Goal: Task Accomplishment & Management: Manage account settings

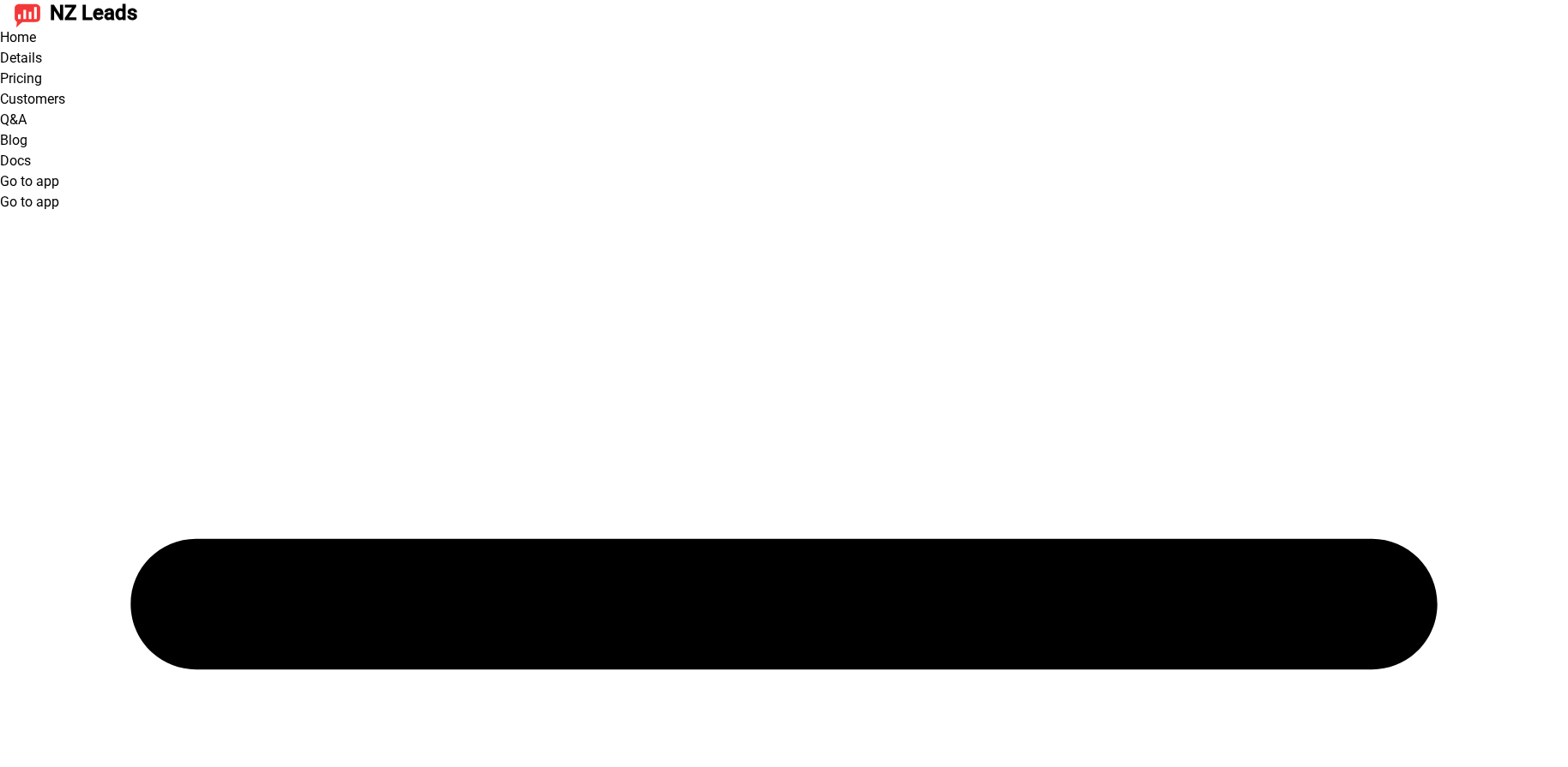
click at [59, 174] on link "Go to app" at bounding box center [29, 181] width 59 height 17
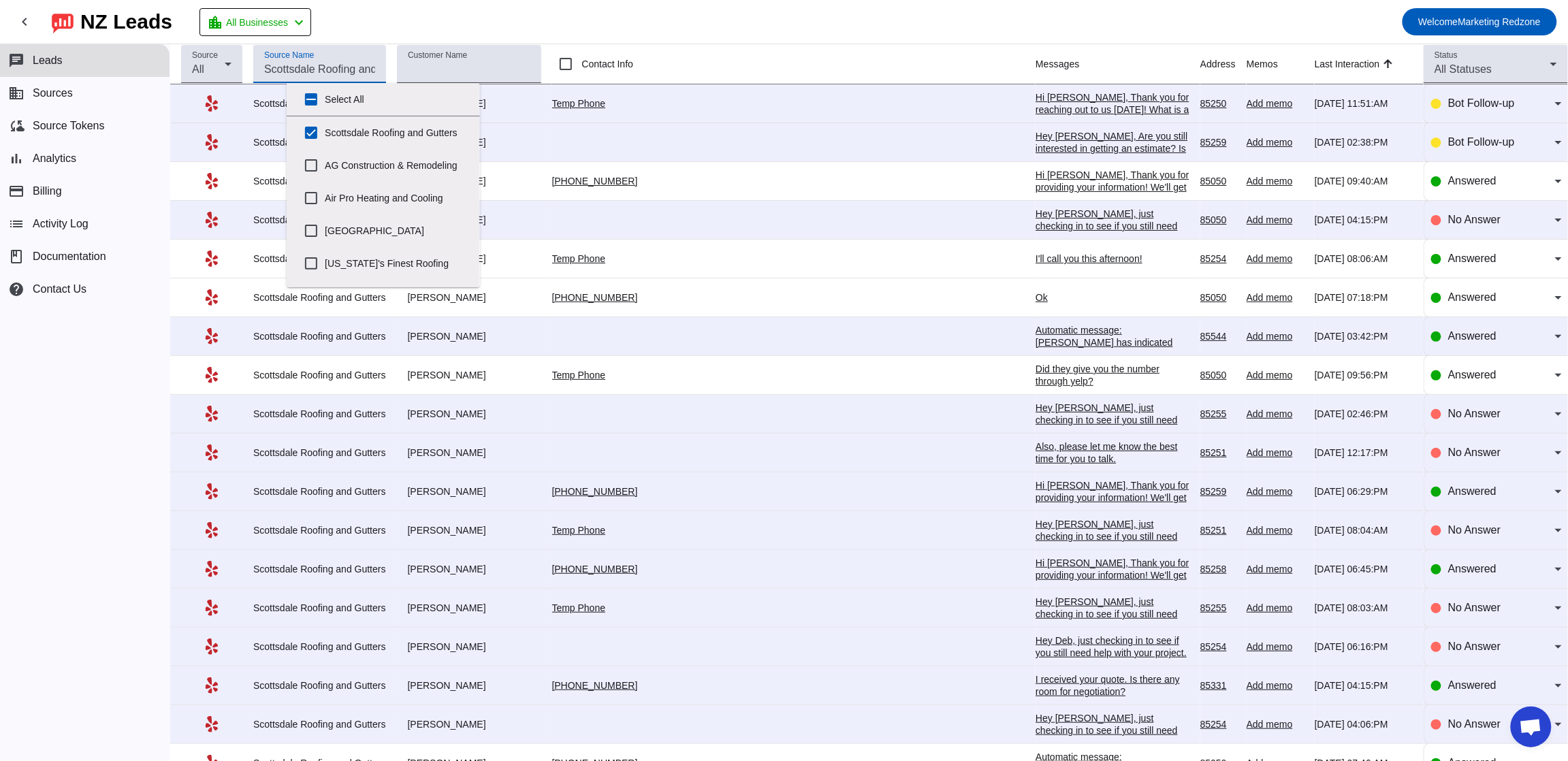
click at [343, 62] on input "Source Name" at bounding box center [319, 69] width 111 height 16
click at [316, 103] on input "Select All" at bounding box center [311, 99] width 27 height 27
checkbox input "true"
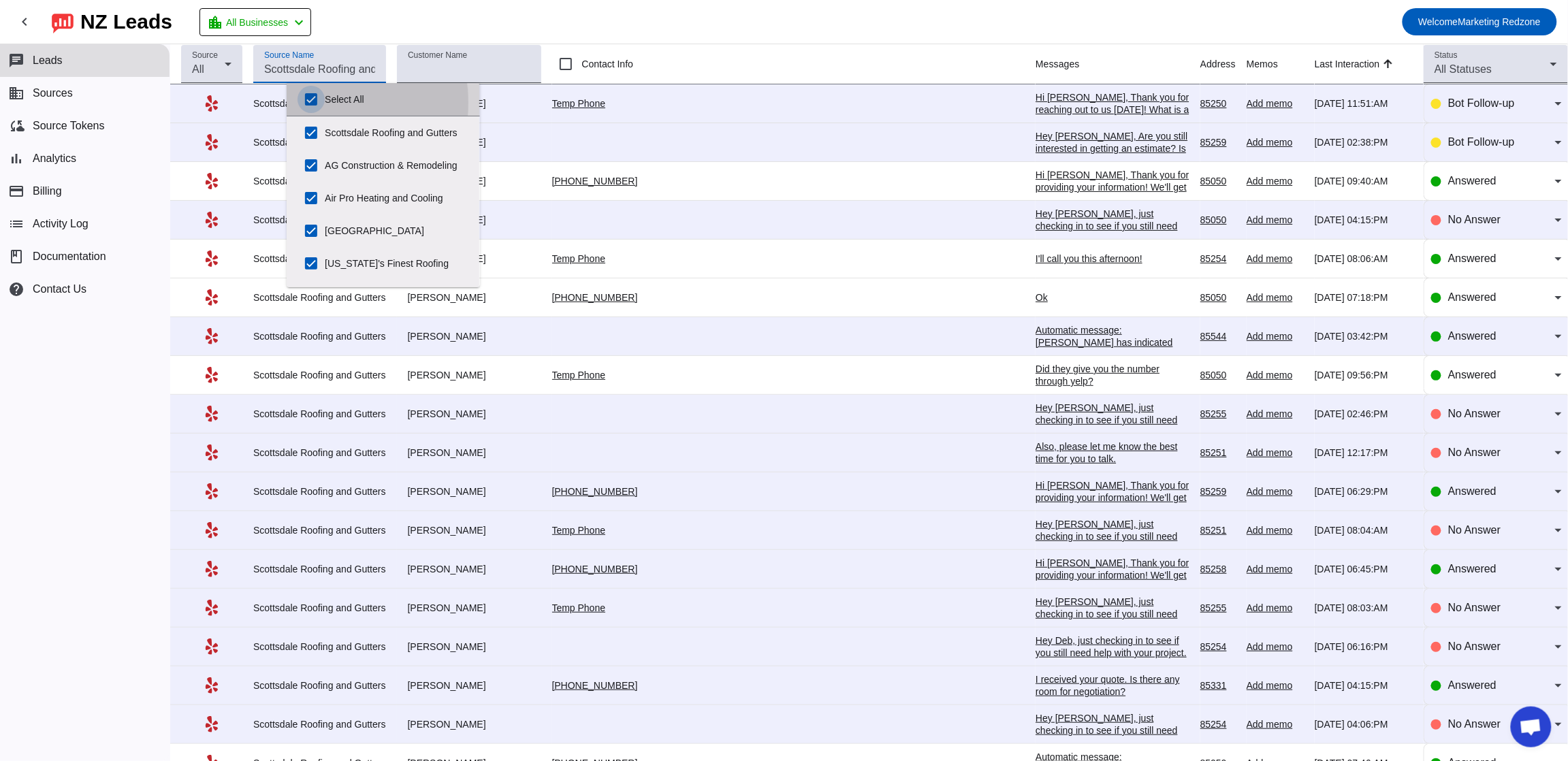
checkbox input "true"
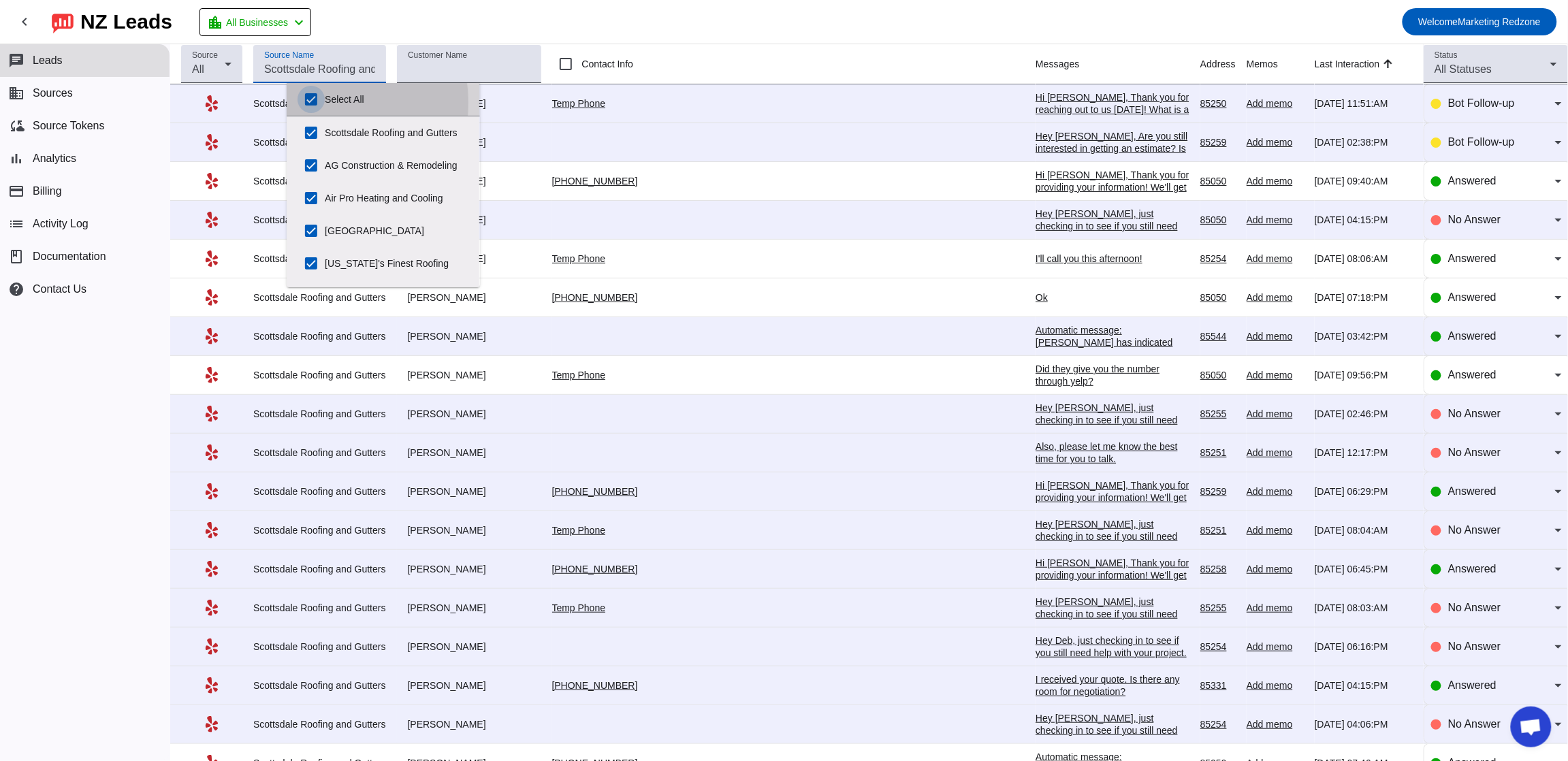
checkbox input "true"
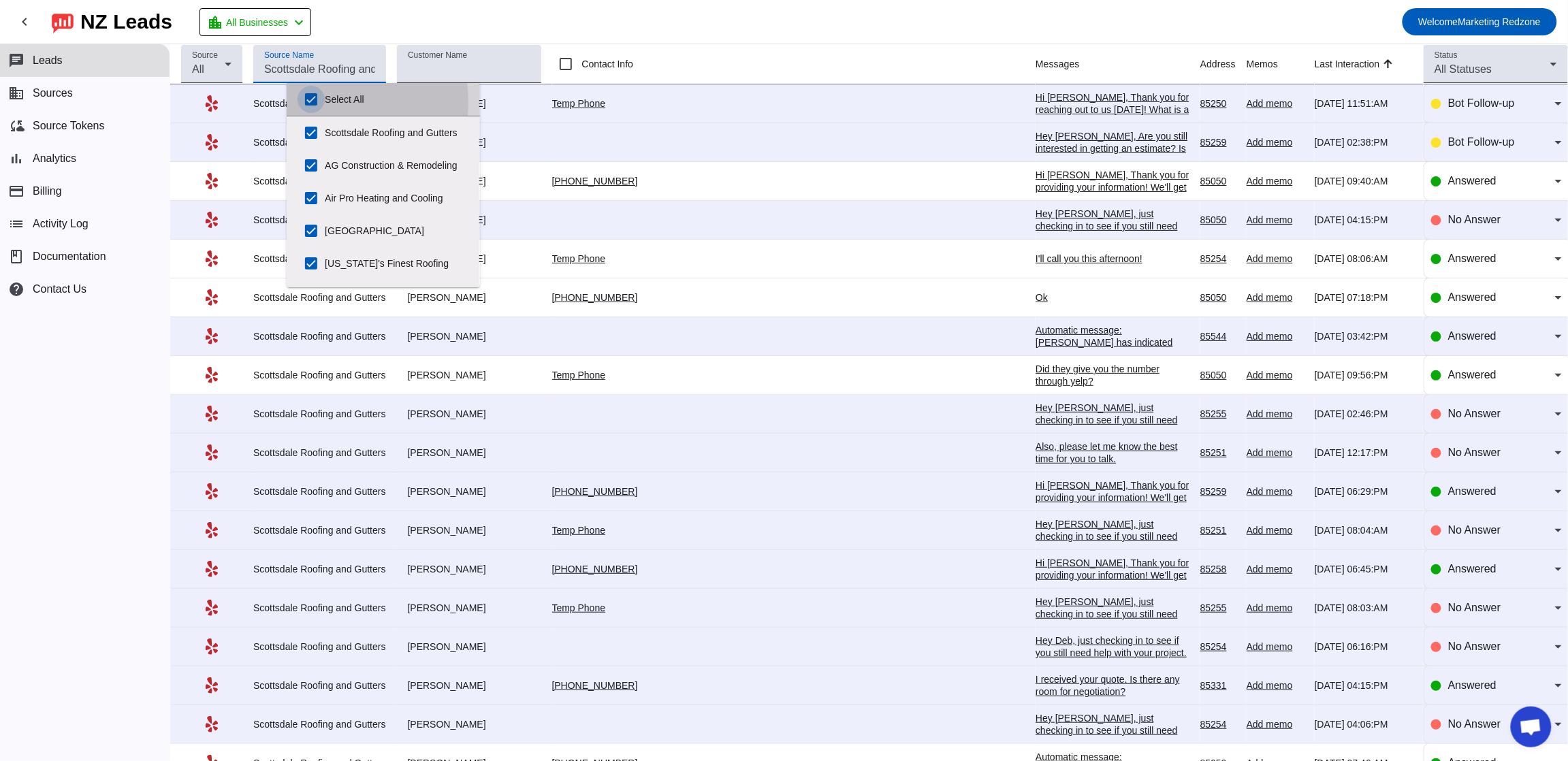
checkbox input "true"
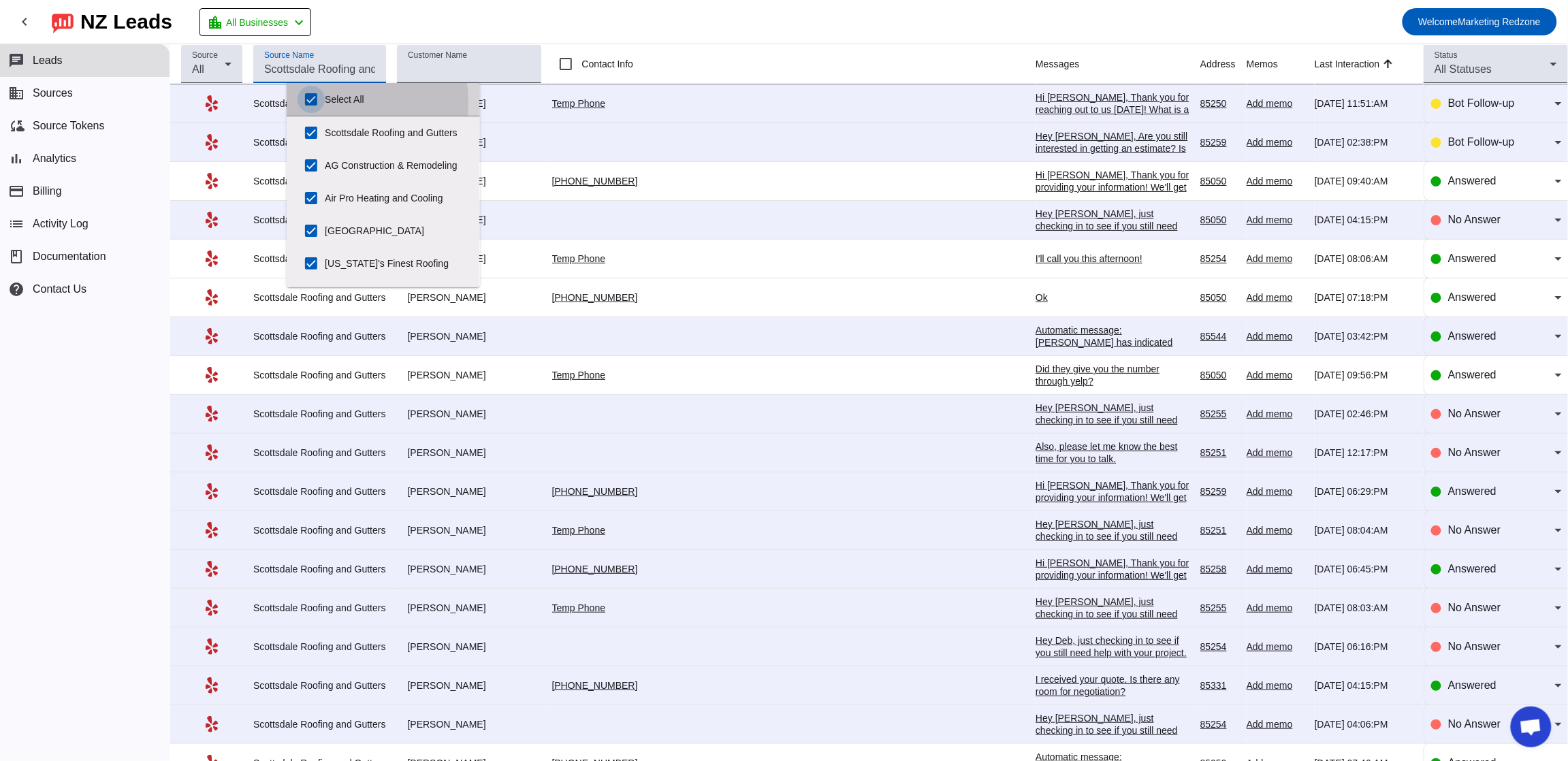
checkbox input "true"
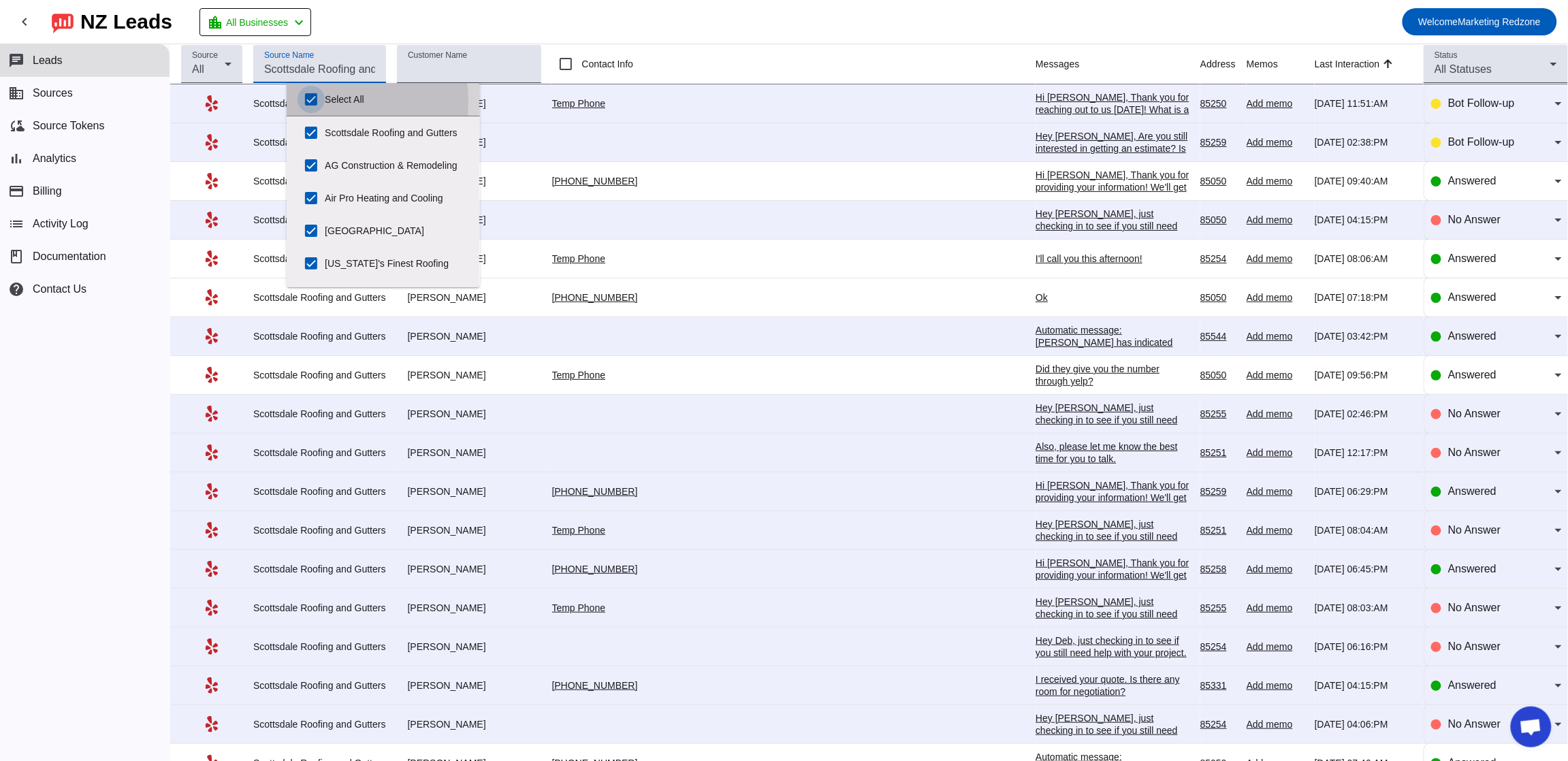
checkbox input "true"
click at [309, 97] on input "Select All" at bounding box center [311, 99] width 27 height 27
checkbox input "false"
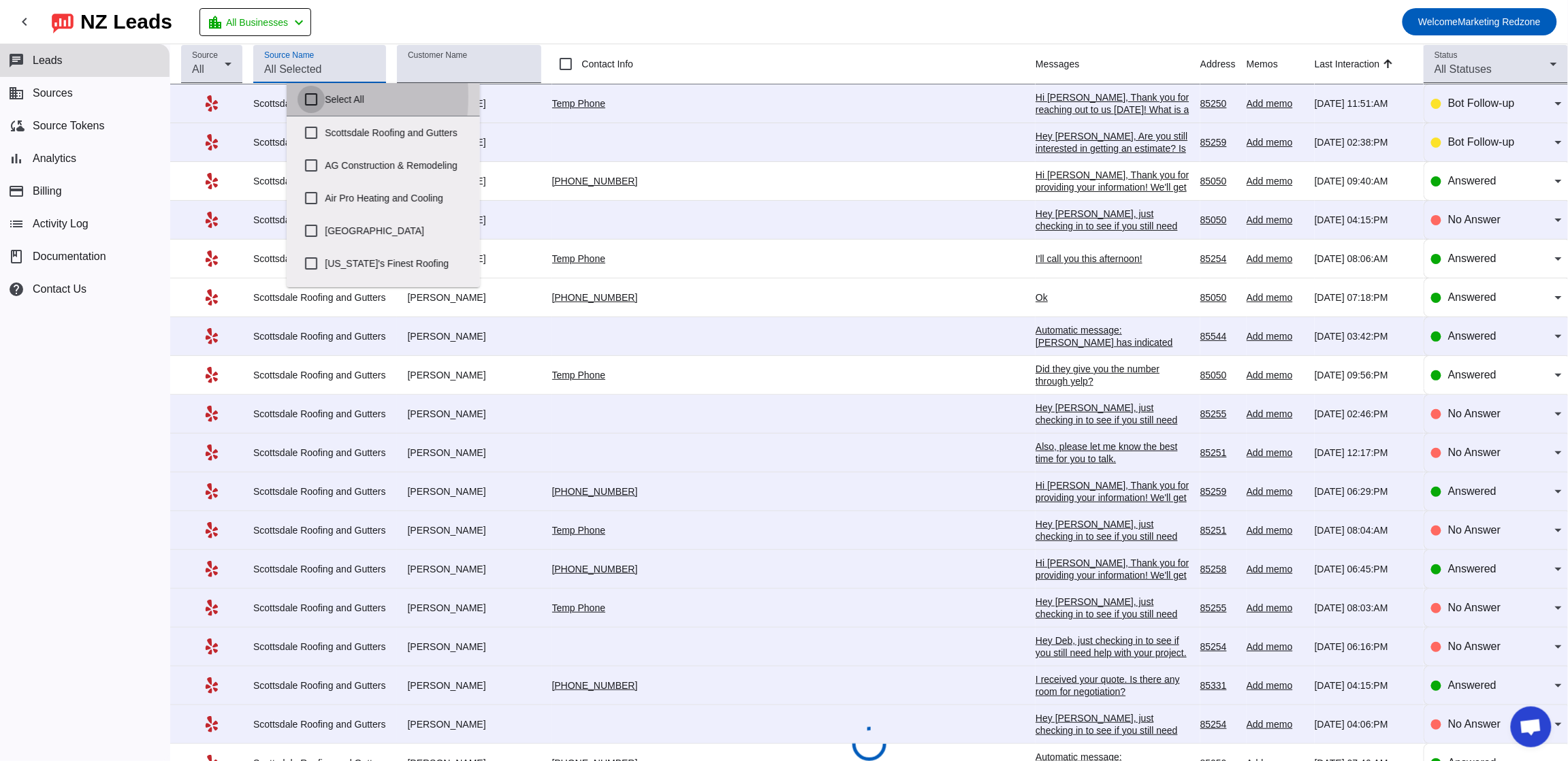
checkbox input "false"
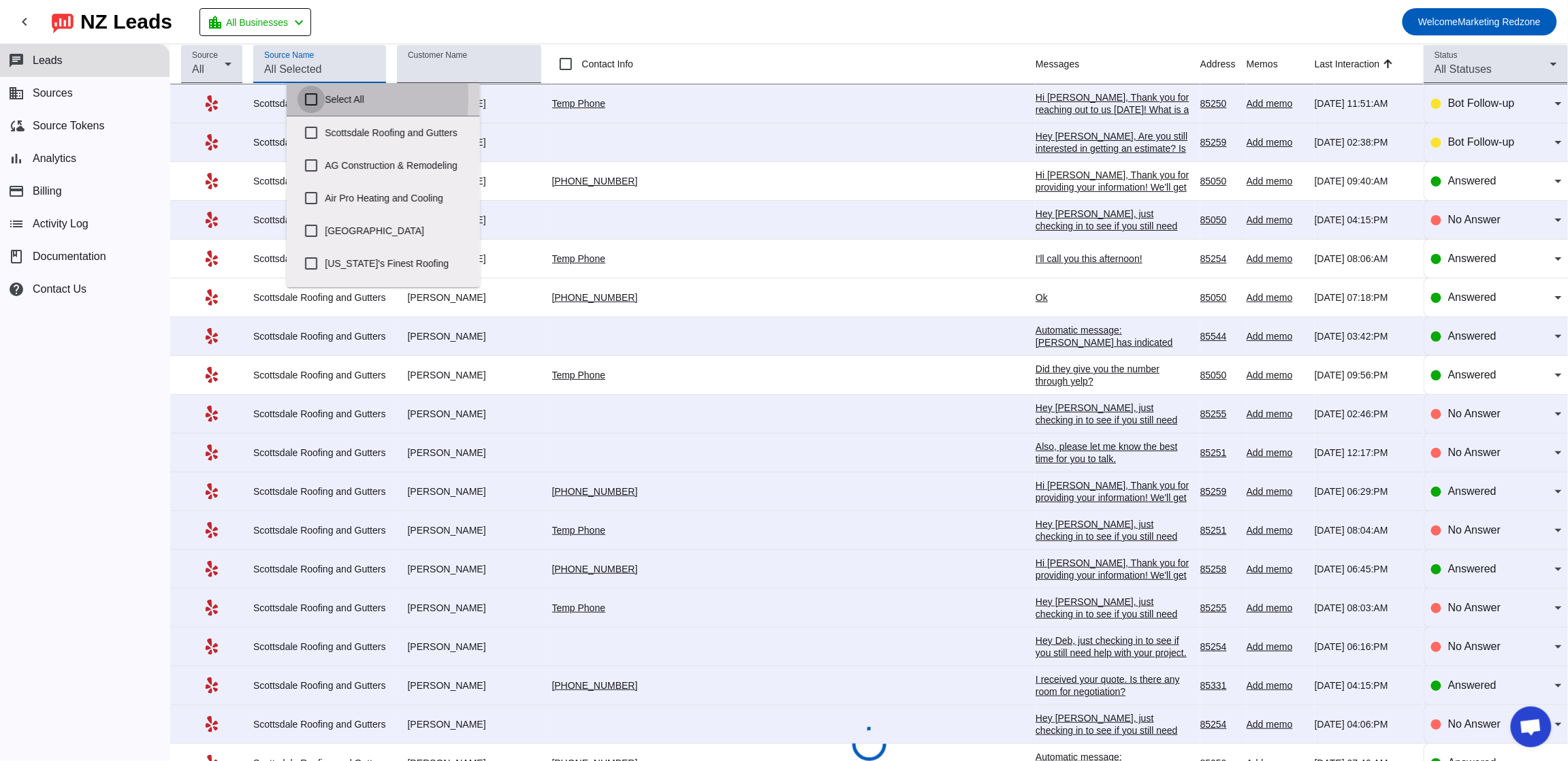
checkbox input "false"
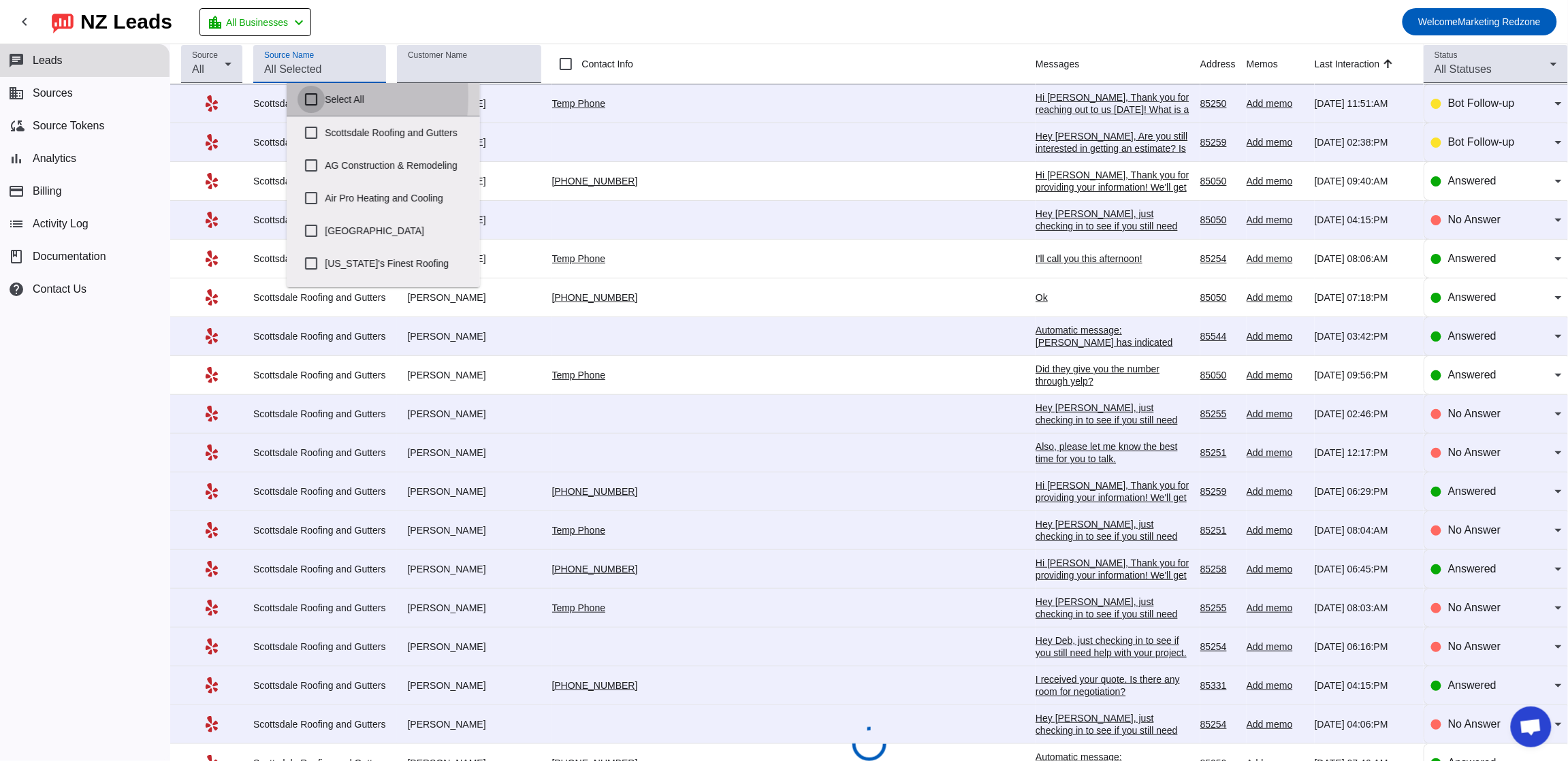
checkbox input "false"
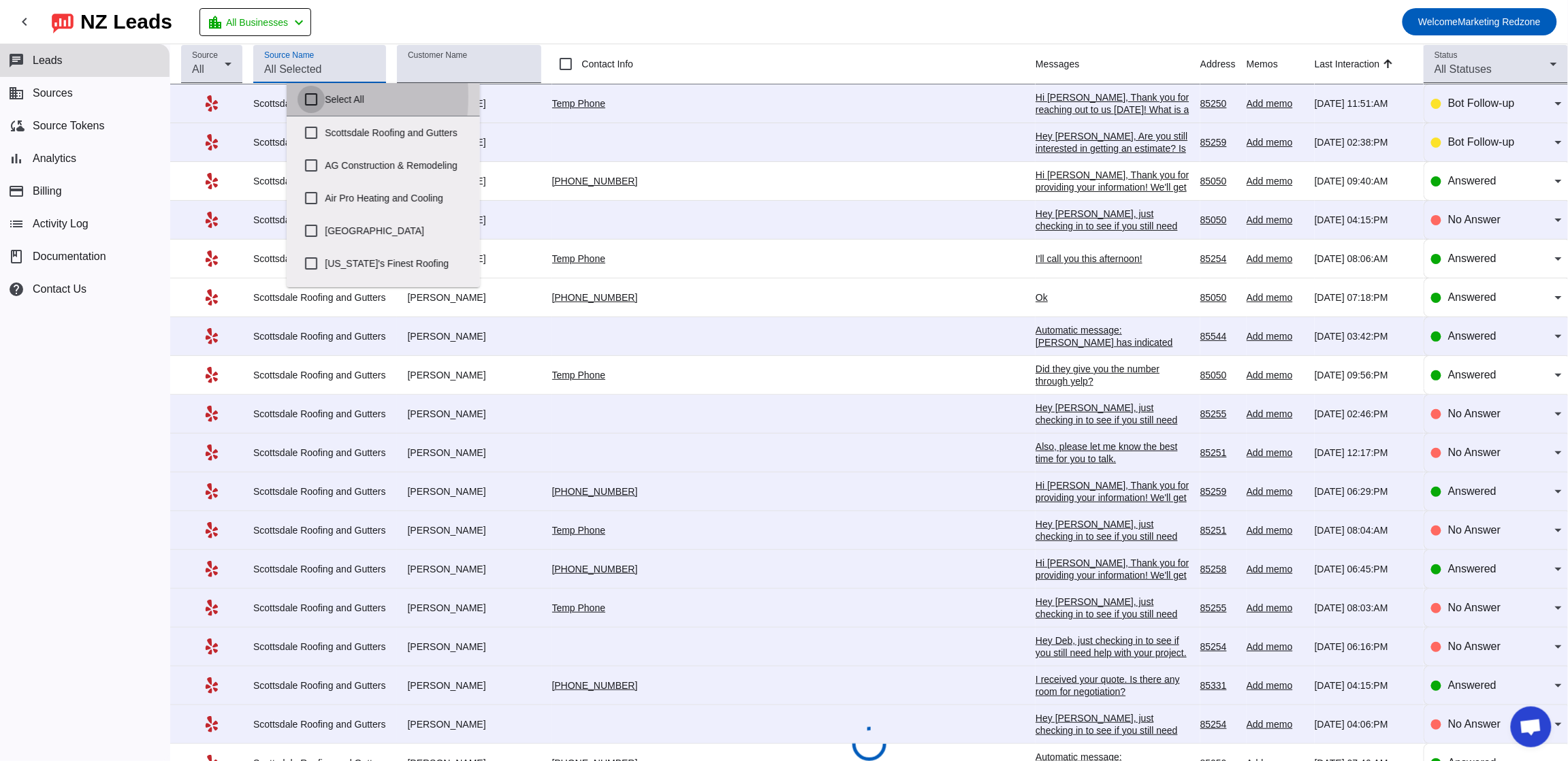
checkbox input "false"
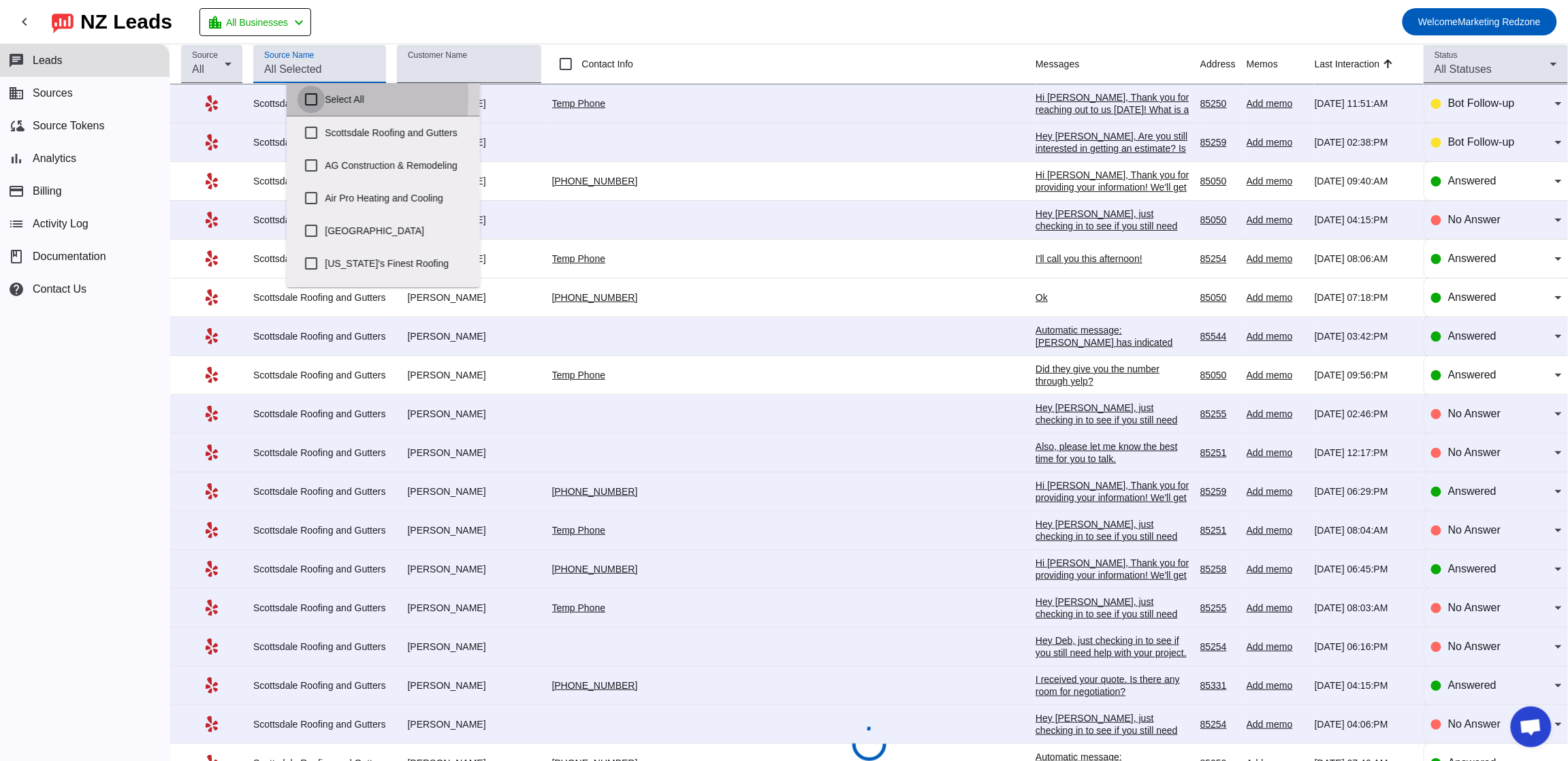
checkbox input "false"
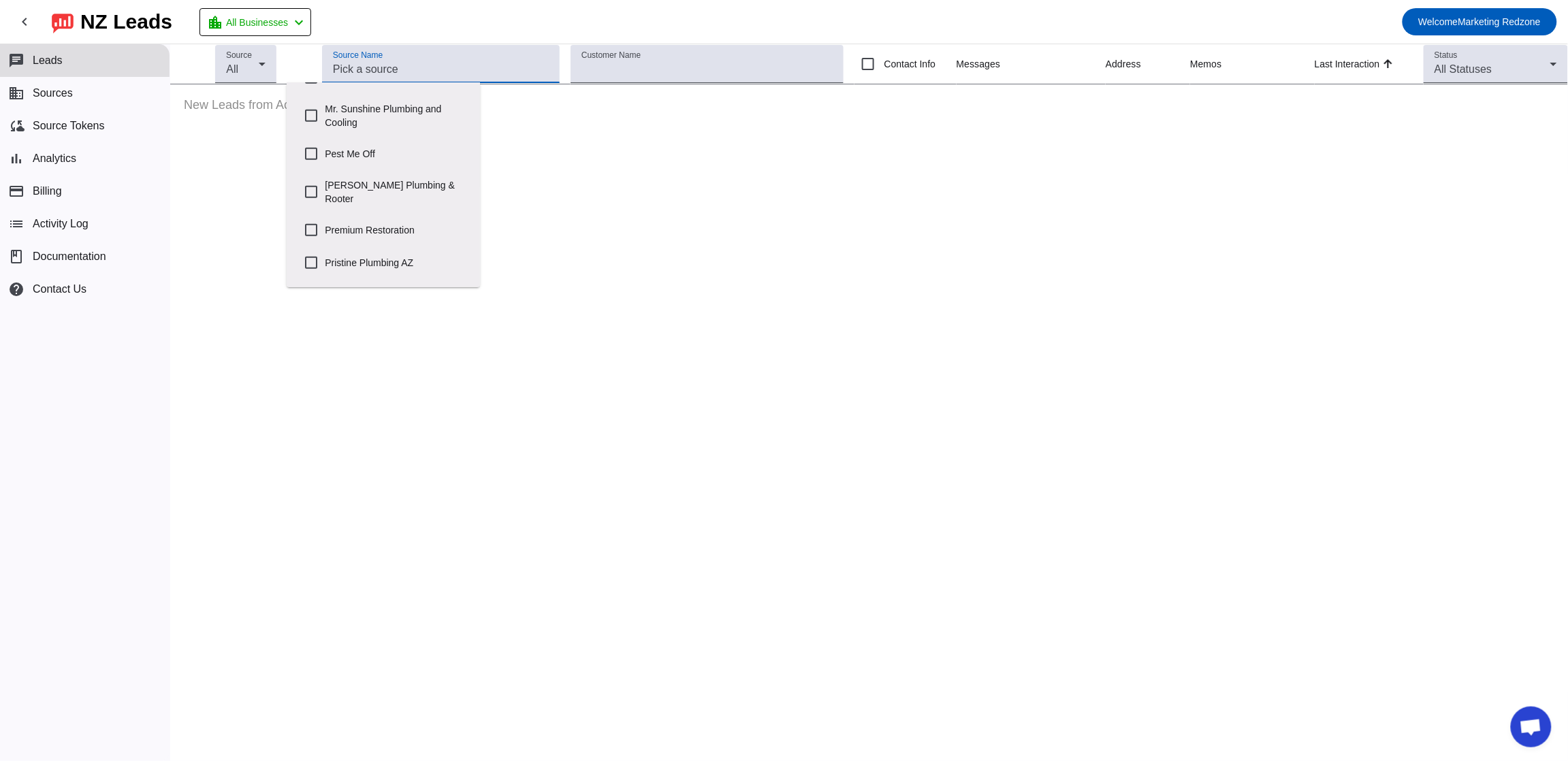
scroll to position [689, 0]
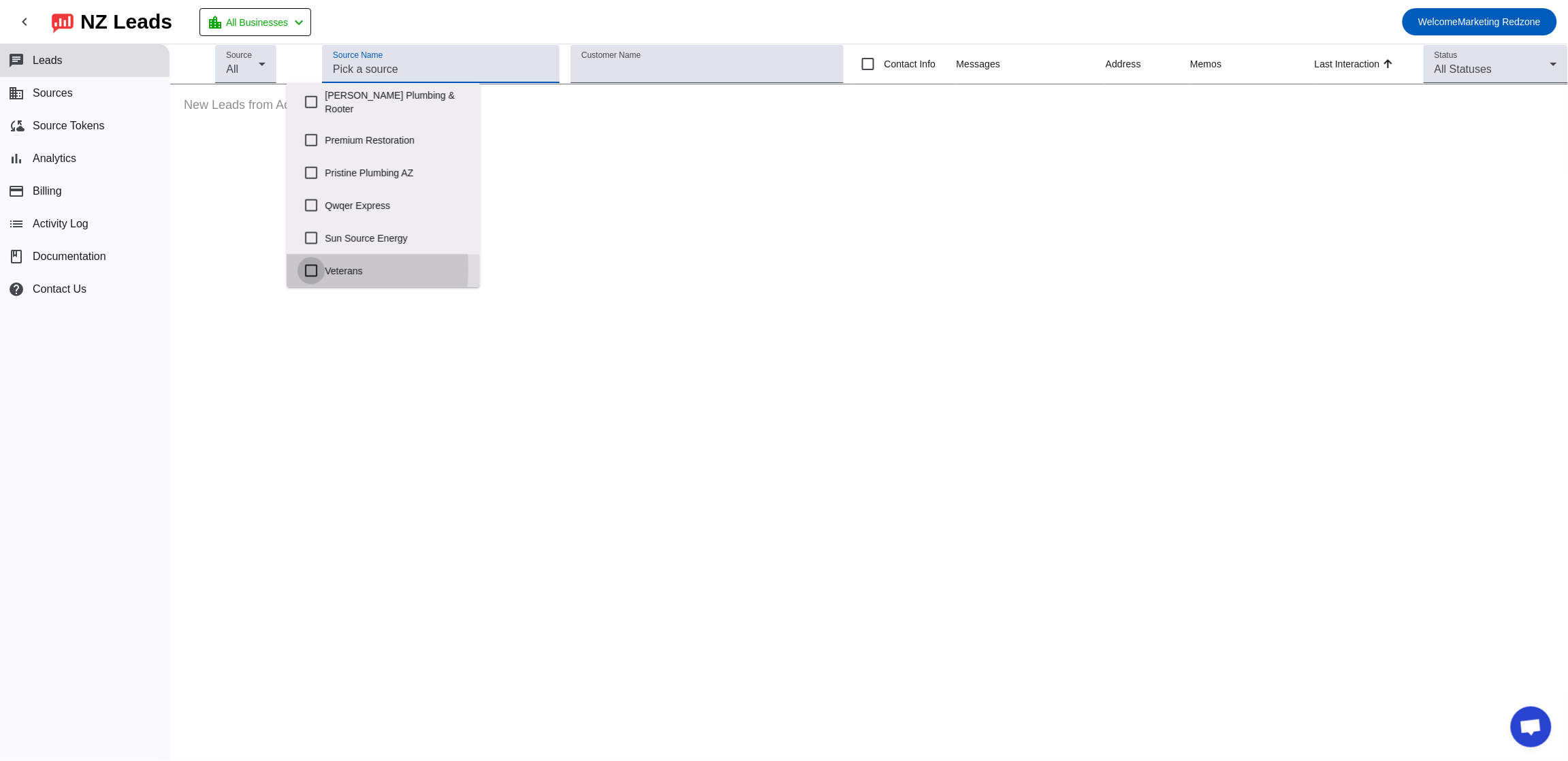
click at [312, 270] on input "Veterans" at bounding box center [311, 270] width 27 height 27
checkbox input "true"
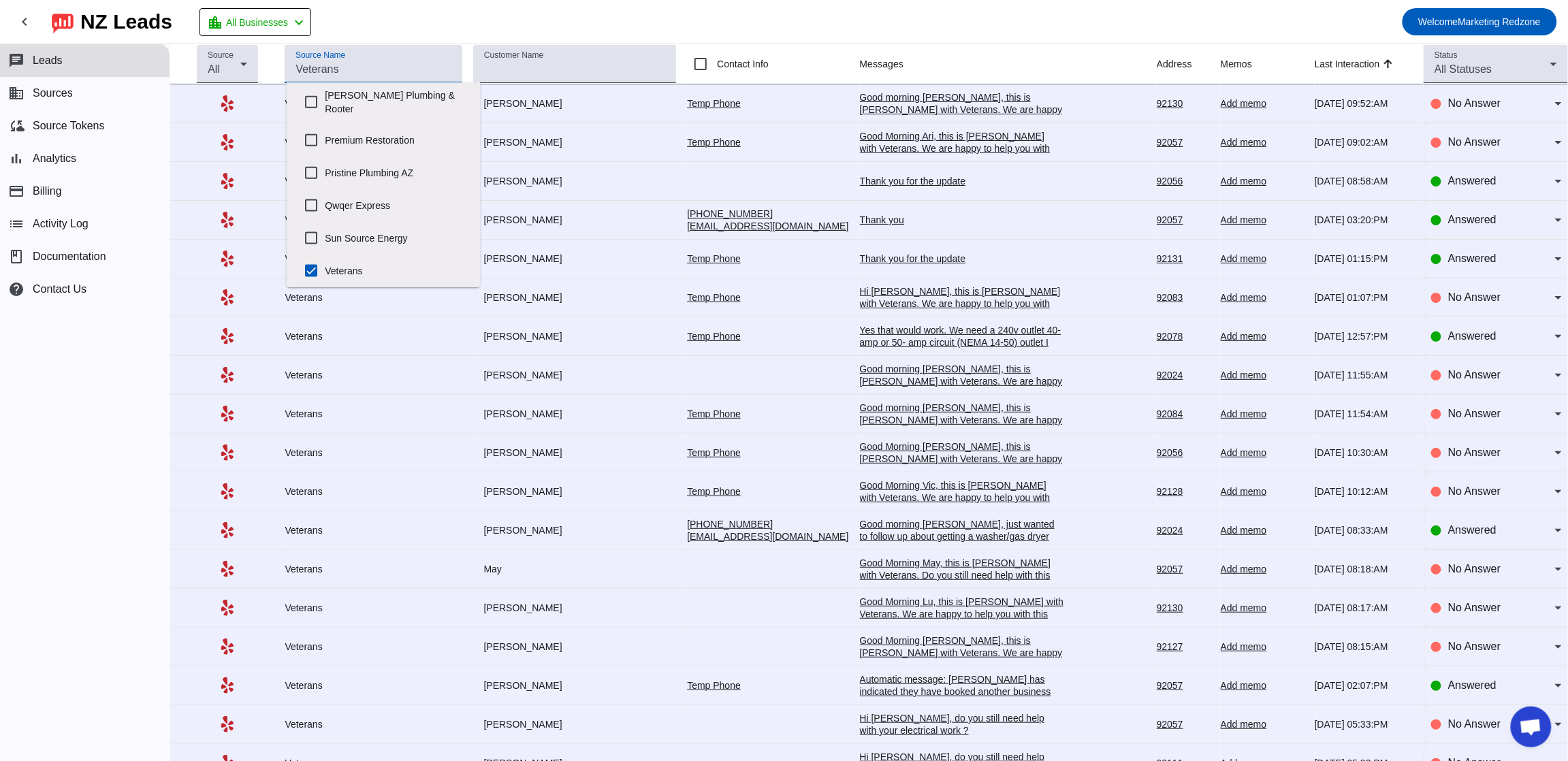
click at [606, 27] on mat-toolbar-row "chevron_left [GEOGRAPHIC_DATA] Leads location_city All Businesses chevron_left …" at bounding box center [784, 22] width 1568 height 44
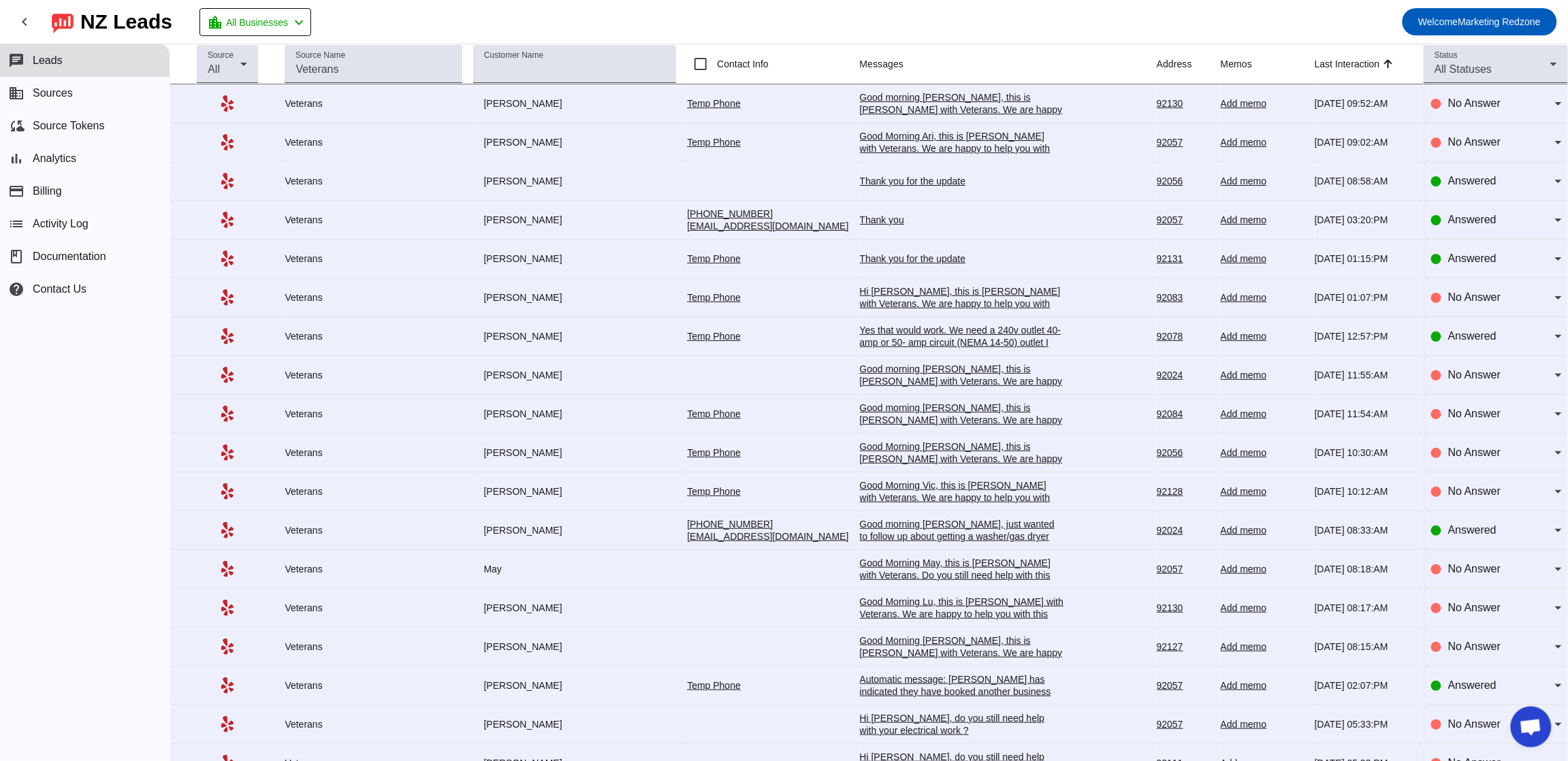
click at [880, 183] on div "Thank you for the update" at bounding box center [962, 181] width 204 height 12
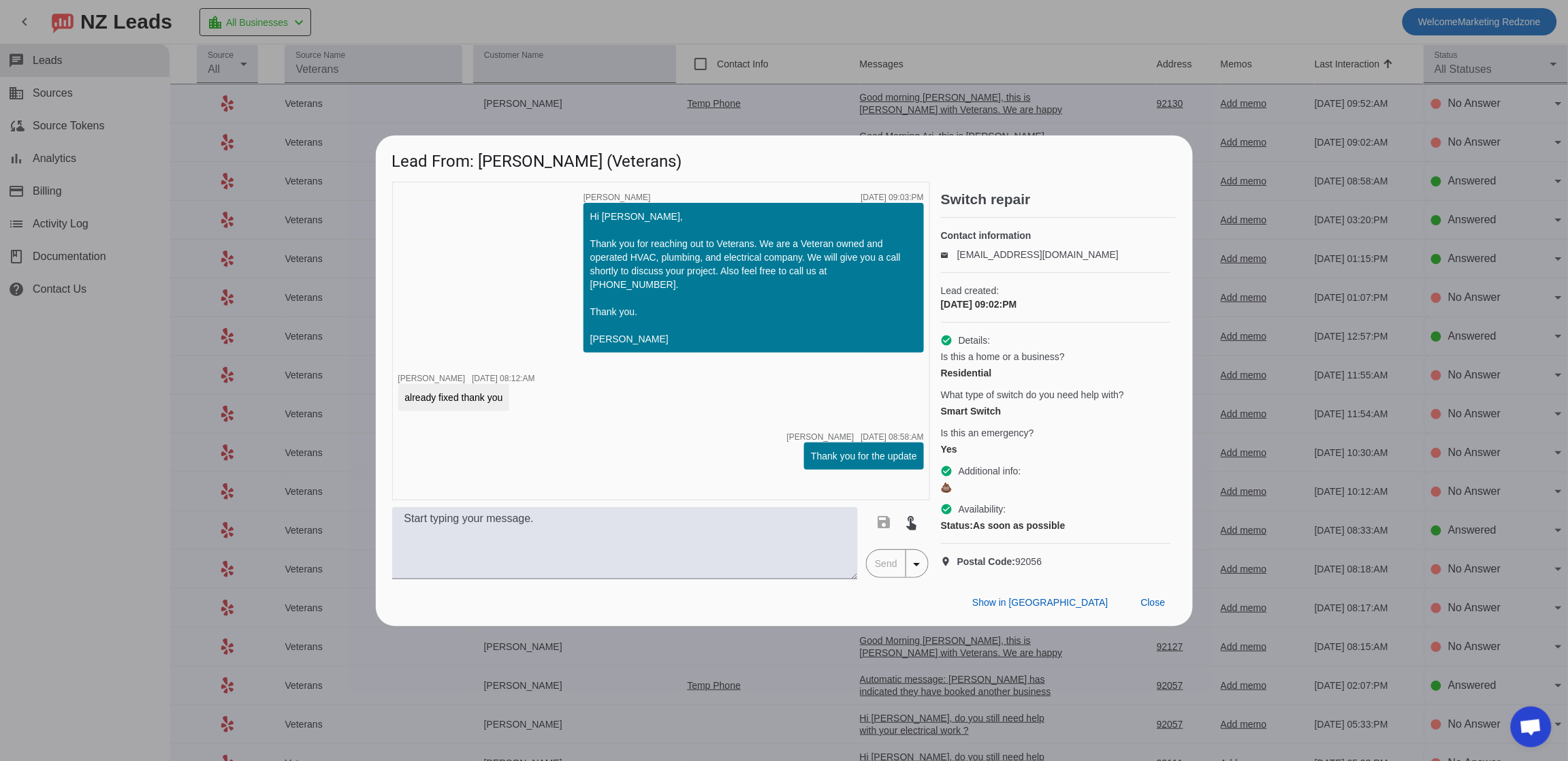
scroll to position [0, 0]
click at [1153, 608] on span "Close" at bounding box center [1153, 602] width 24 height 11
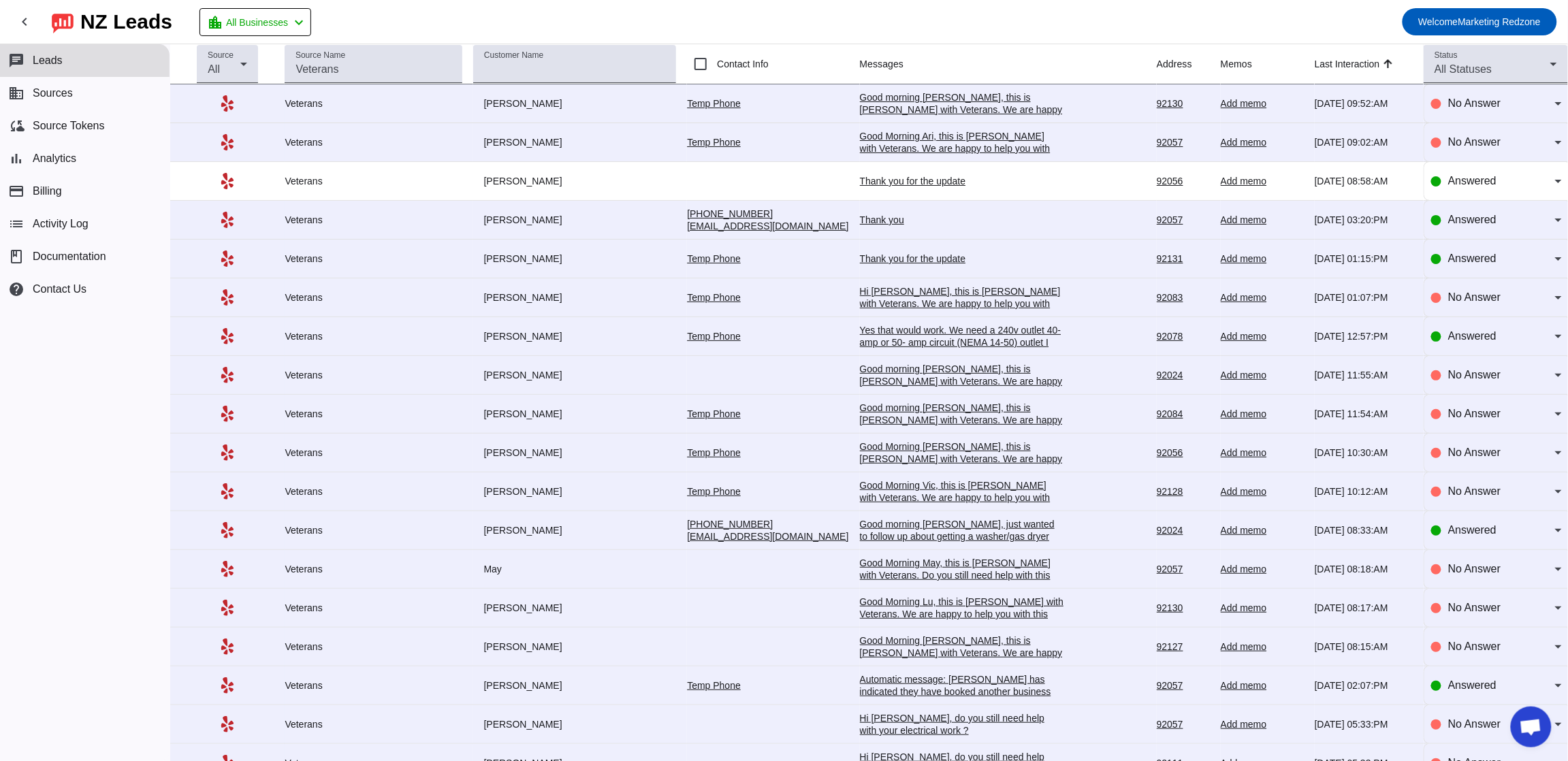
click at [860, 216] on div "Thank you" at bounding box center [962, 220] width 204 height 12
click at [844, 221] on div "Source All Source Name Customer Name Contact Info Messages Address Memos Last I…" at bounding box center [869, 403] width 1397 height 717
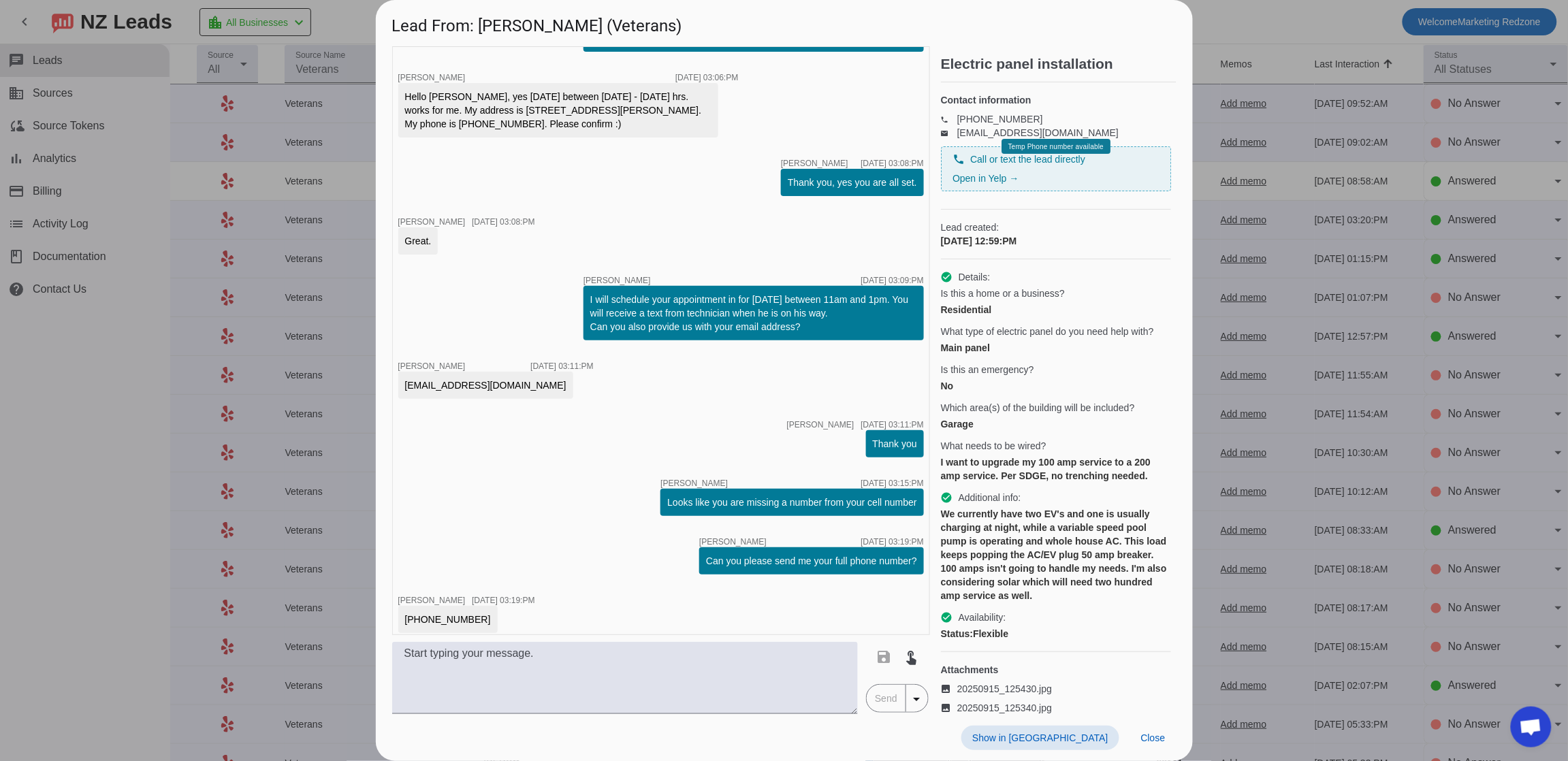
scroll to position [895, 0]
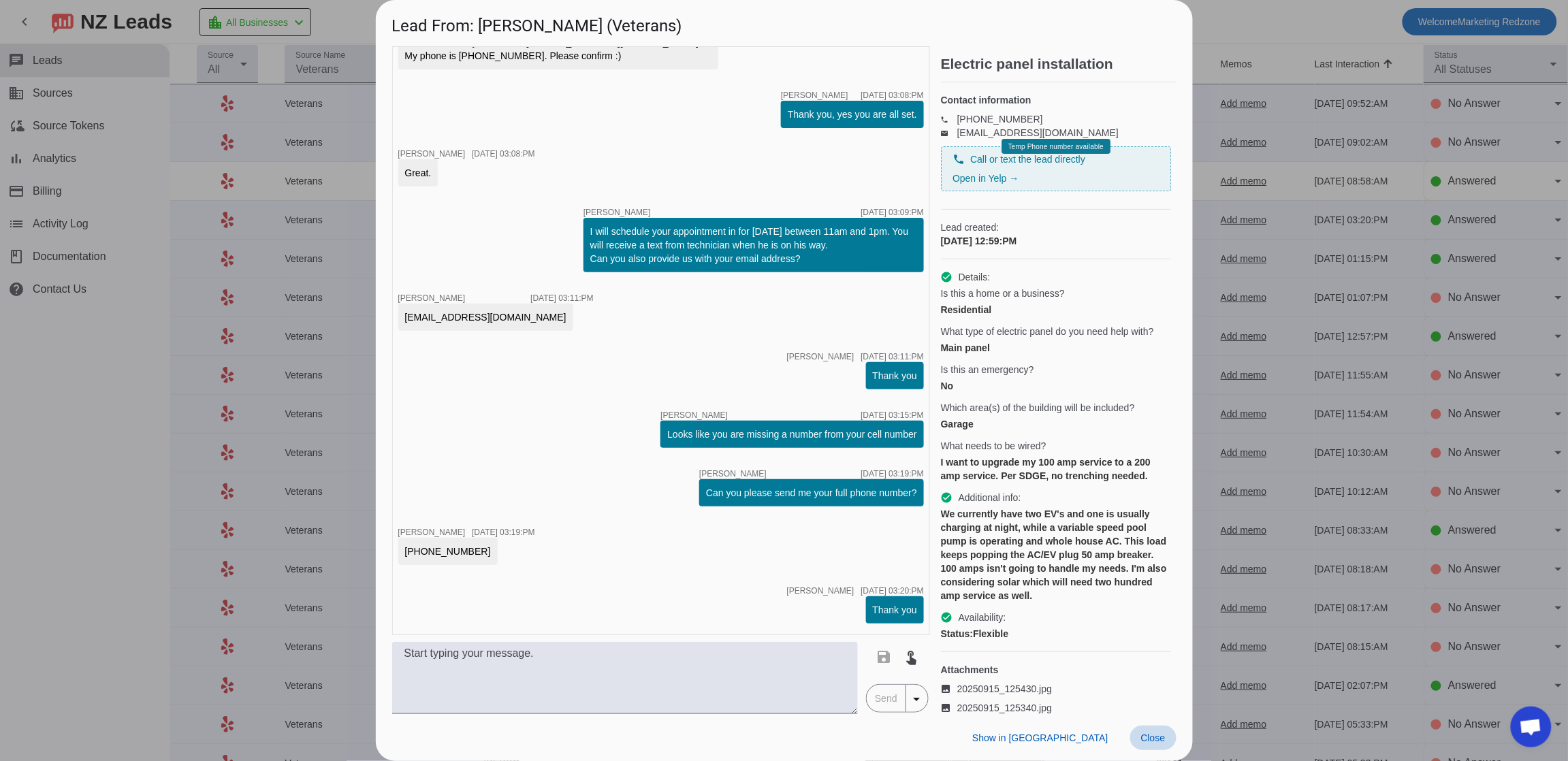
click at [1151, 737] on span "Close" at bounding box center [1153, 738] width 24 height 11
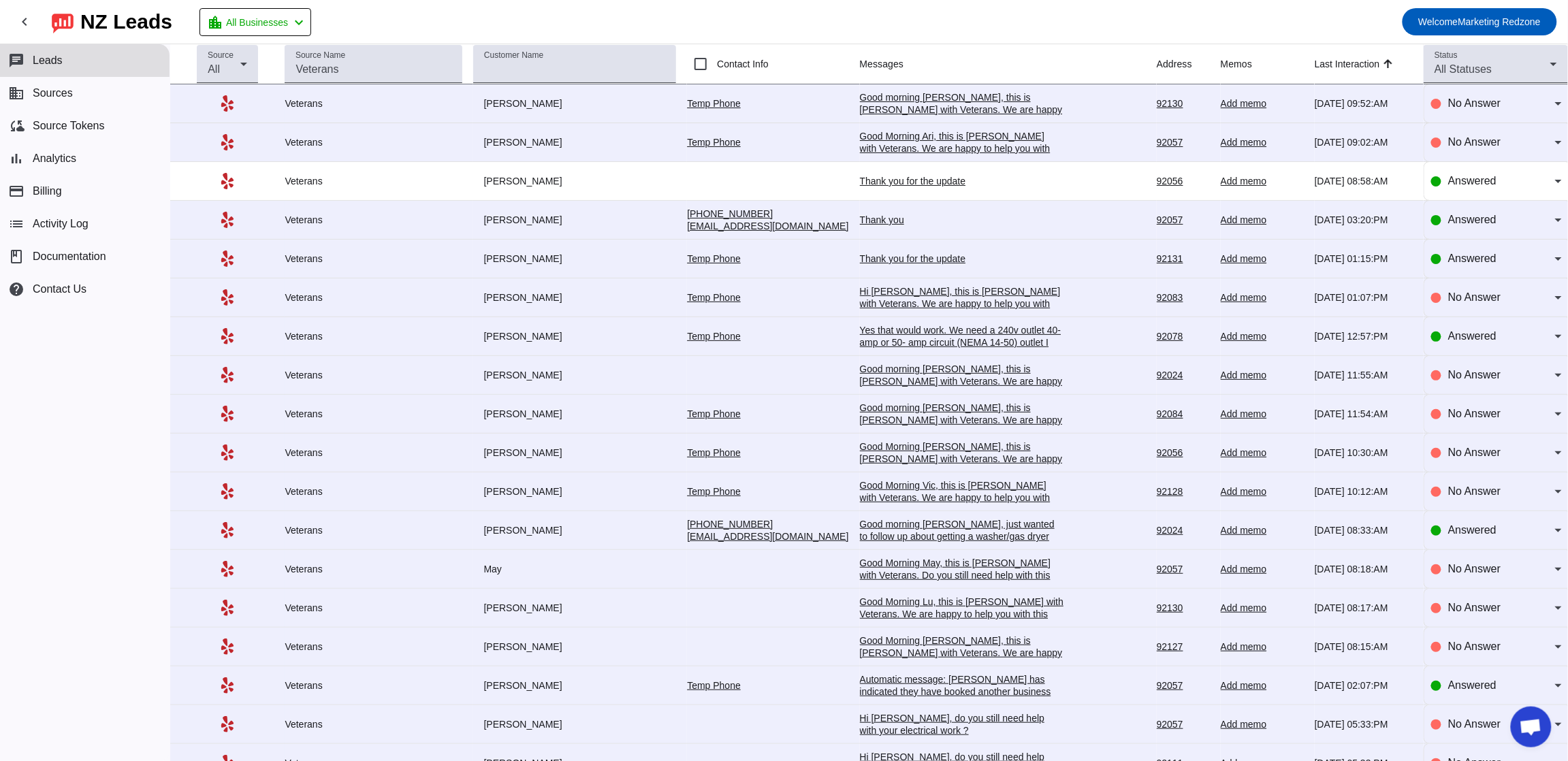
click at [860, 223] on div "Thank you" at bounding box center [962, 220] width 204 height 12
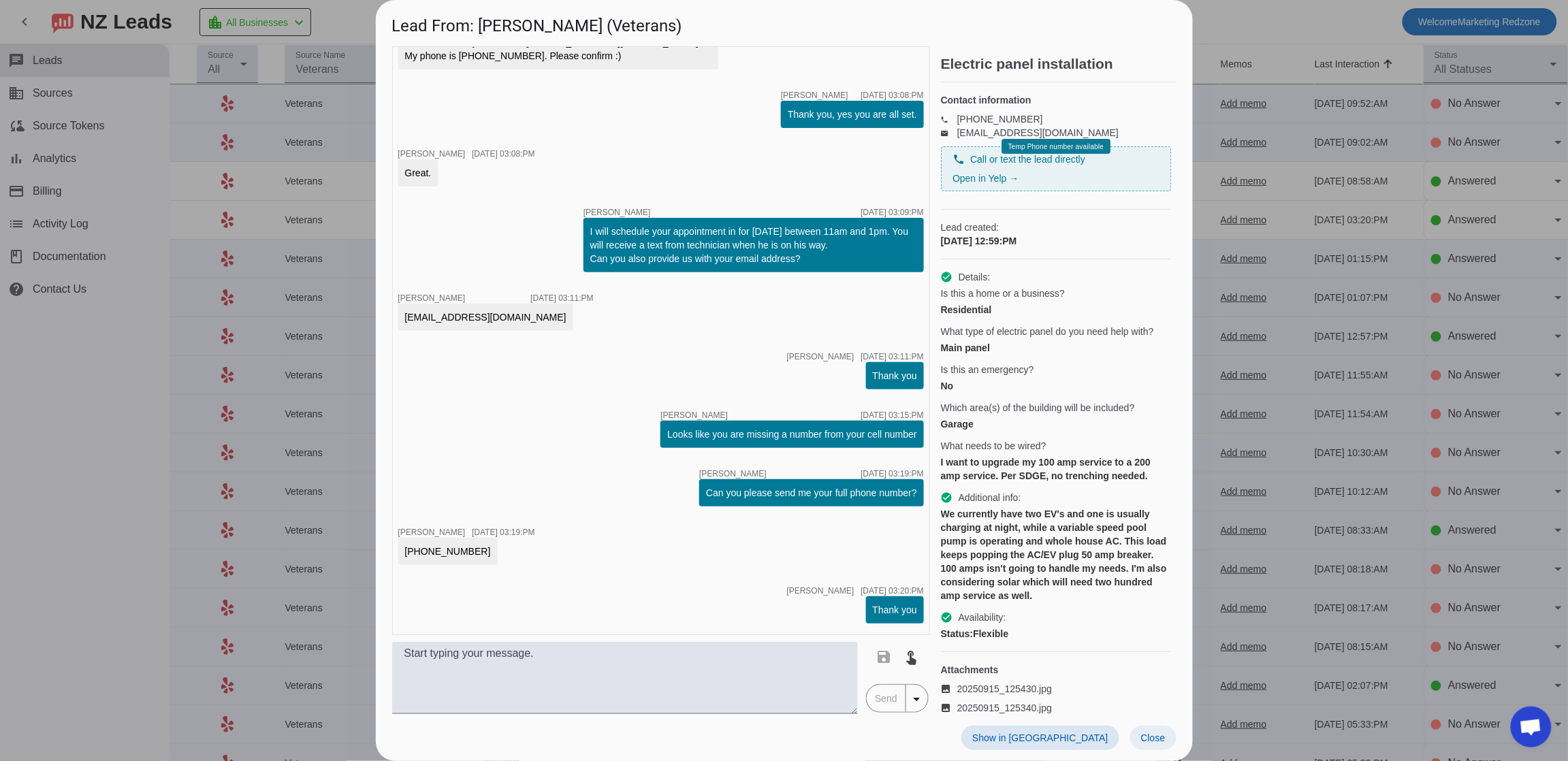
click at [1153, 738] on span "Close" at bounding box center [1153, 738] width 24 height 11
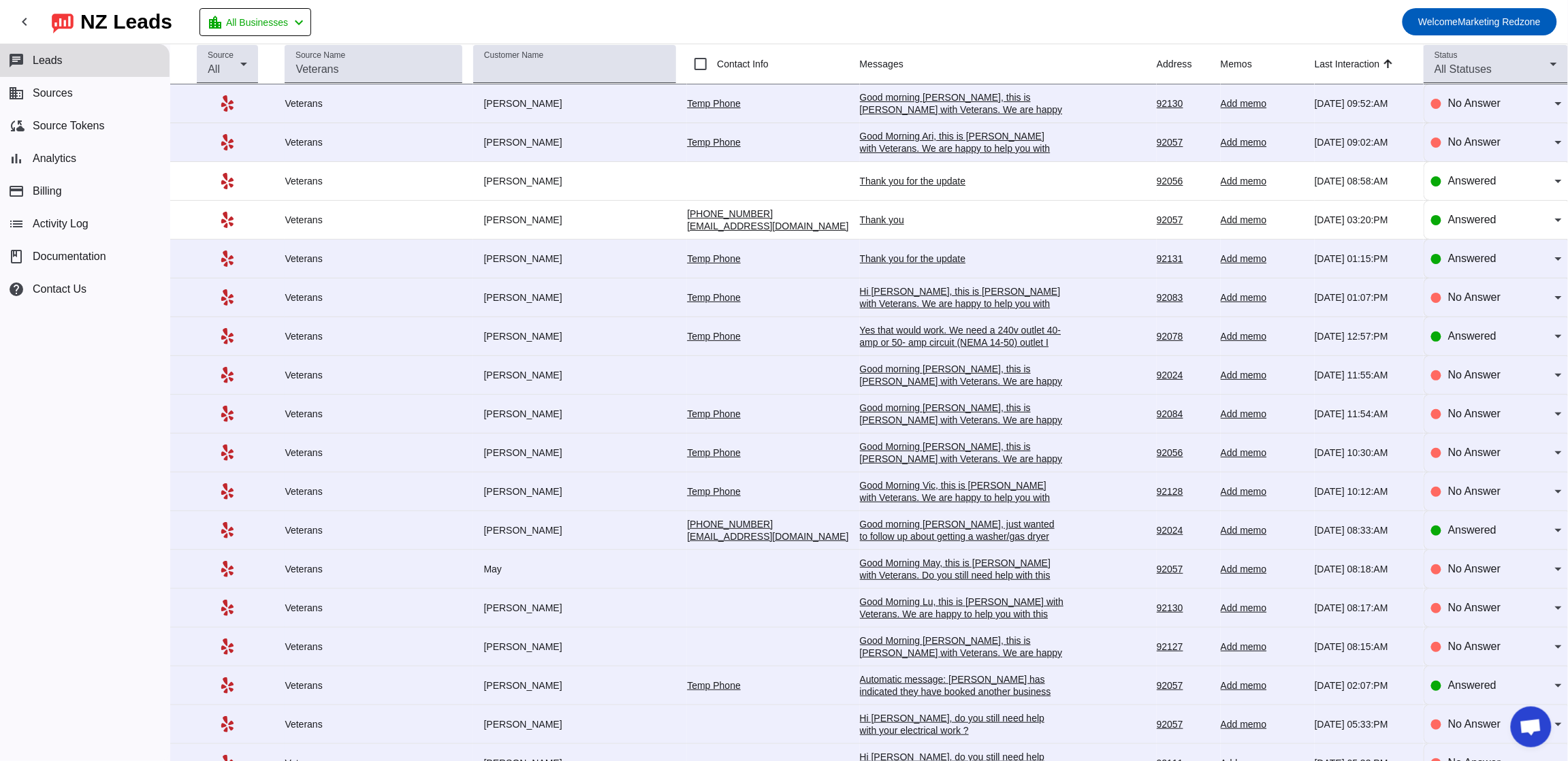
click at [860, 256] on div "Thank you for the update" at bounding box center [962, 259] width 204 height 12
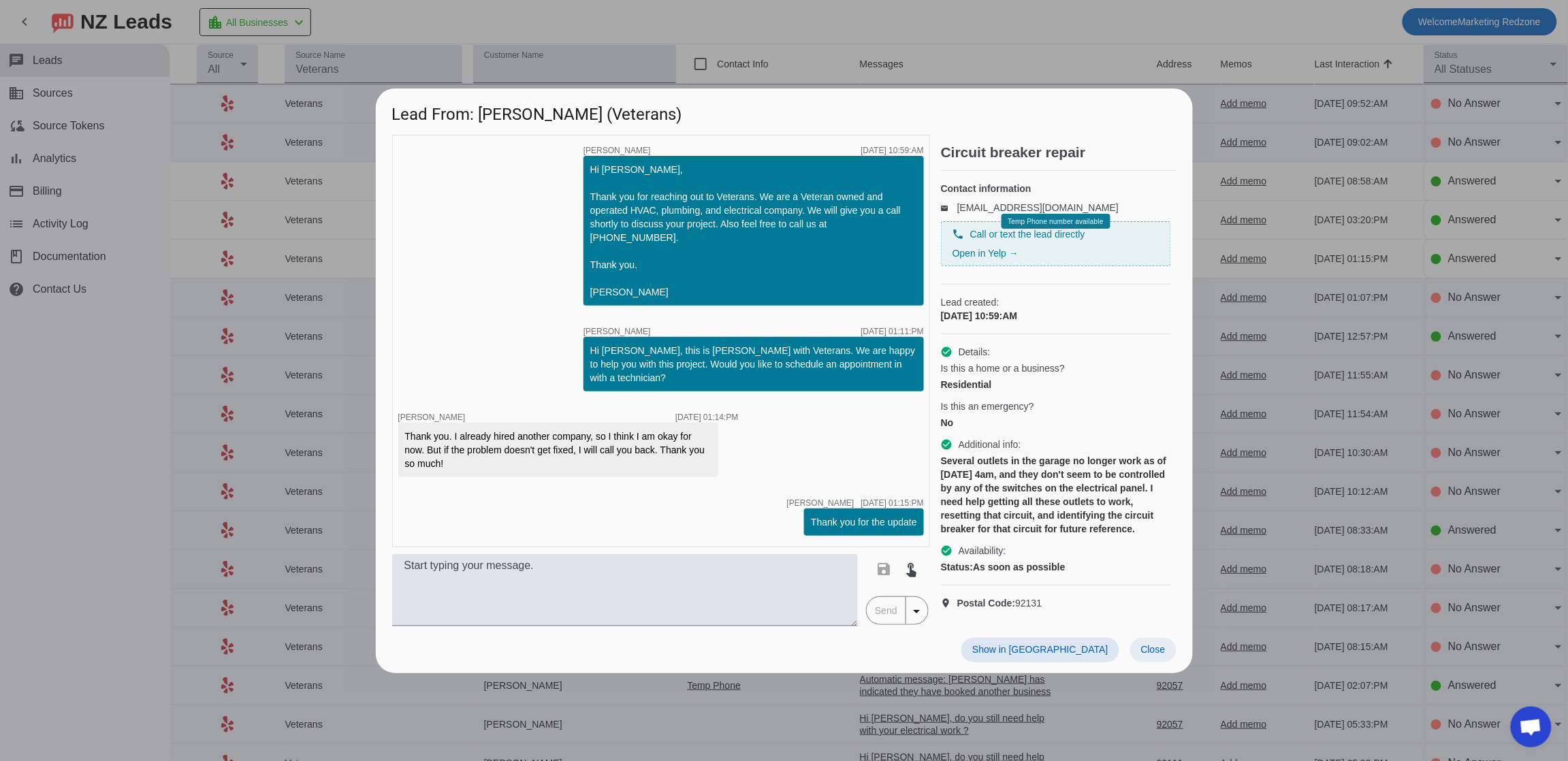
click at [1173, 653] on span at bounding box center [1153, 650] width 46 height 24
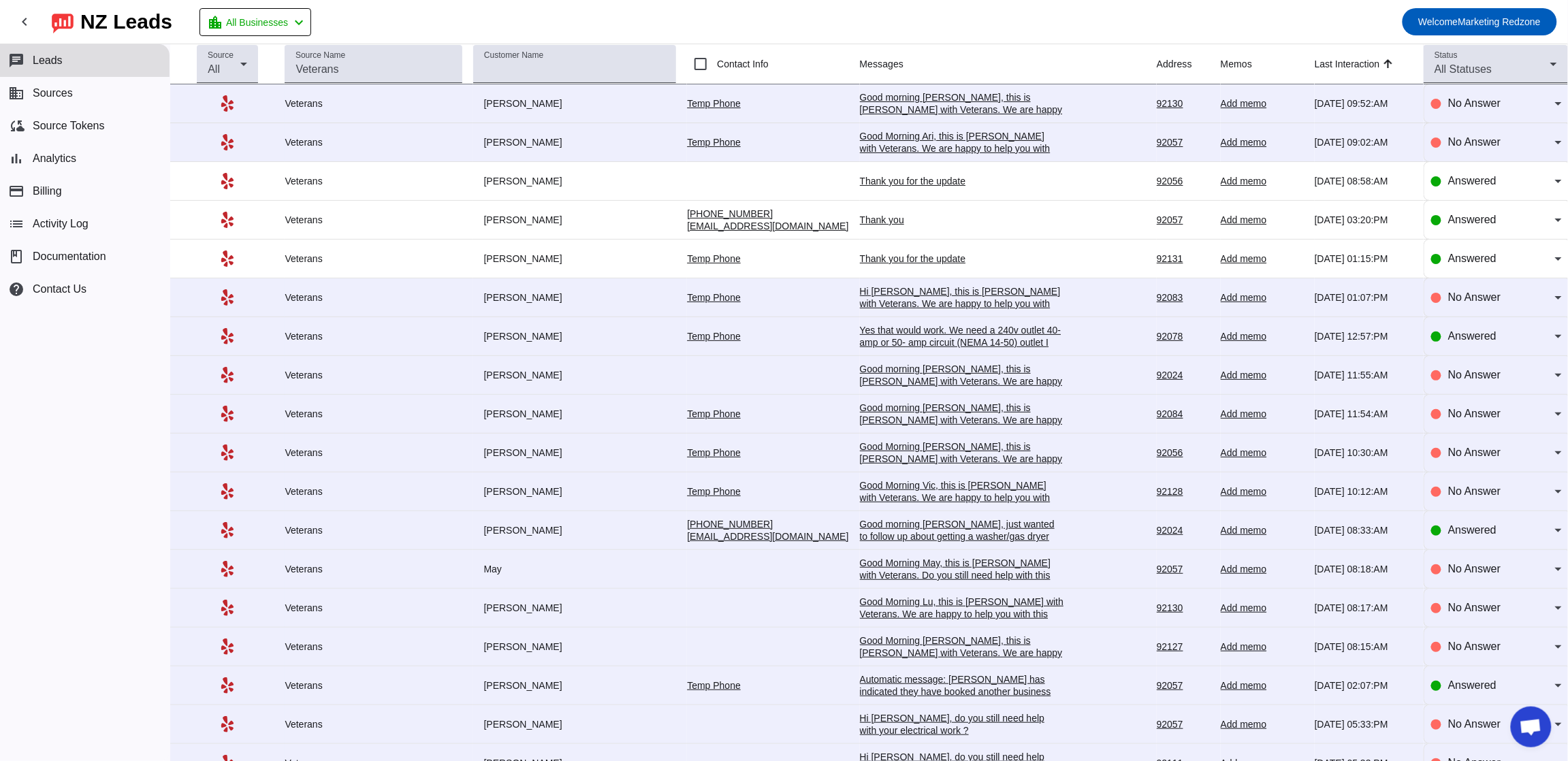
click at [882, 524] on div "Good morning [PERSON_NAME], just wanted to follow up about getting a washer/gas…" at bounding box center [962, 542] width 204 height 49
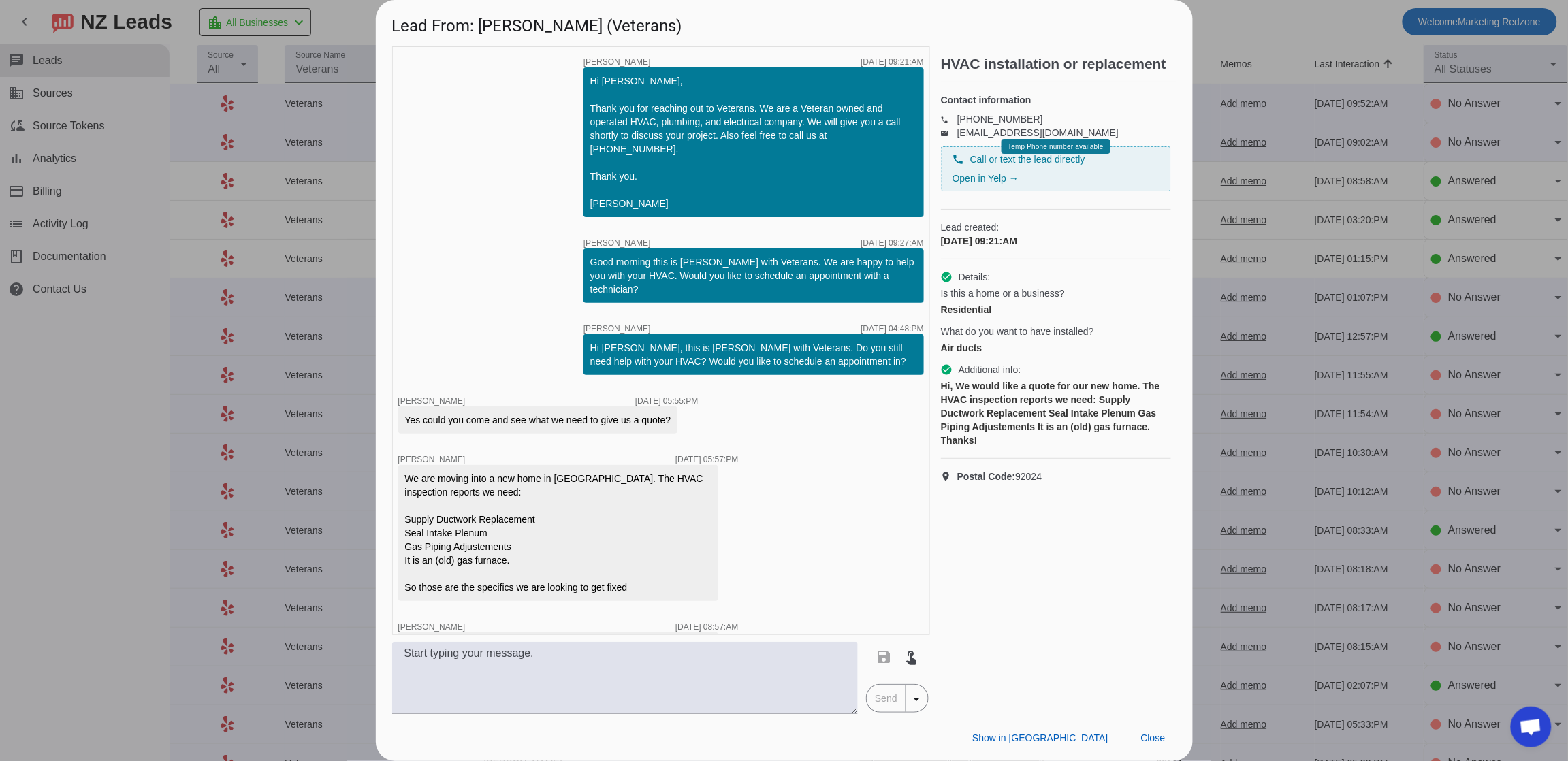
scroll to position [1149, 0]
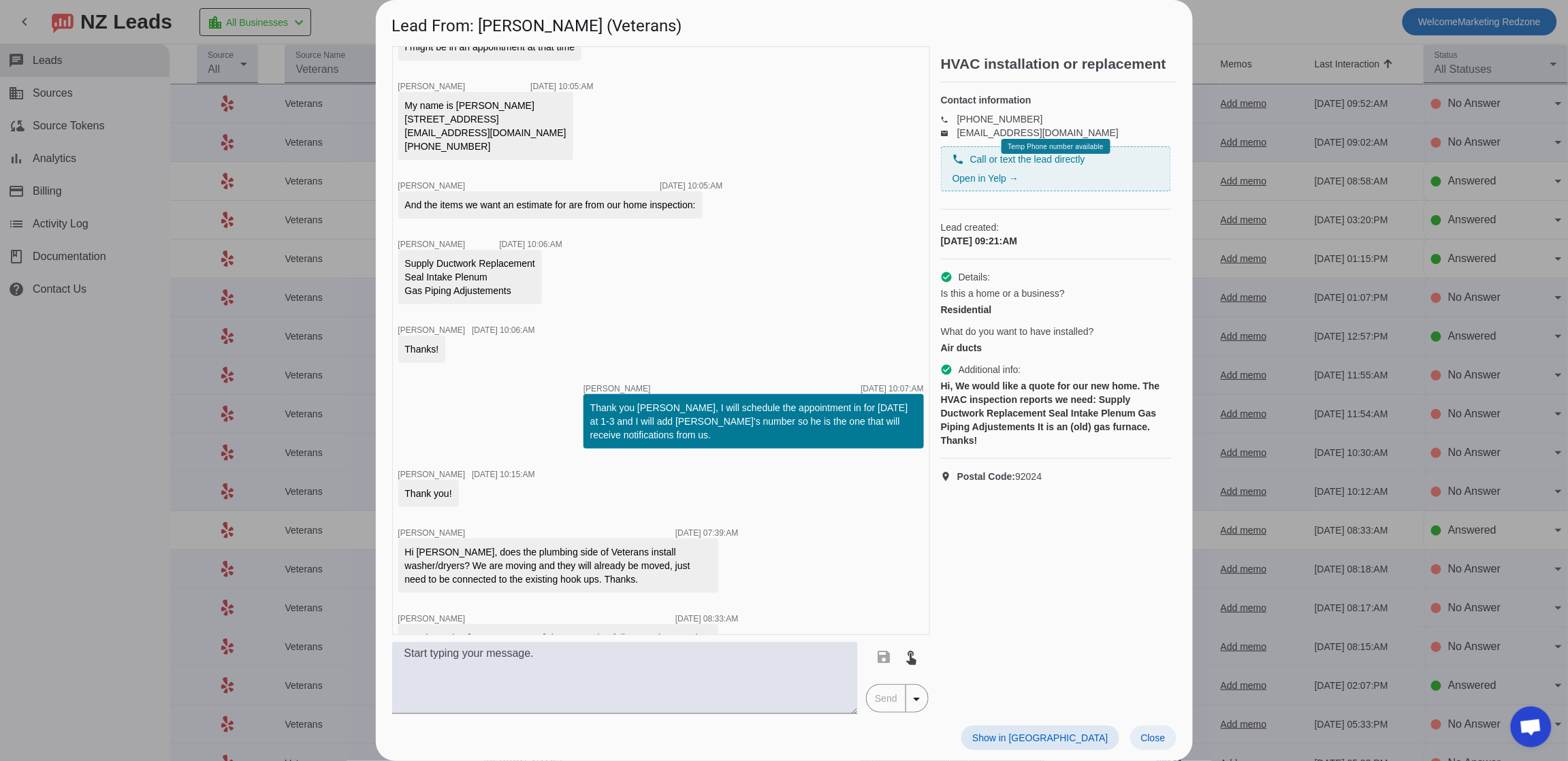
click at [1147, 748] on span at bounding box center [1153, 738] width 46 height 24
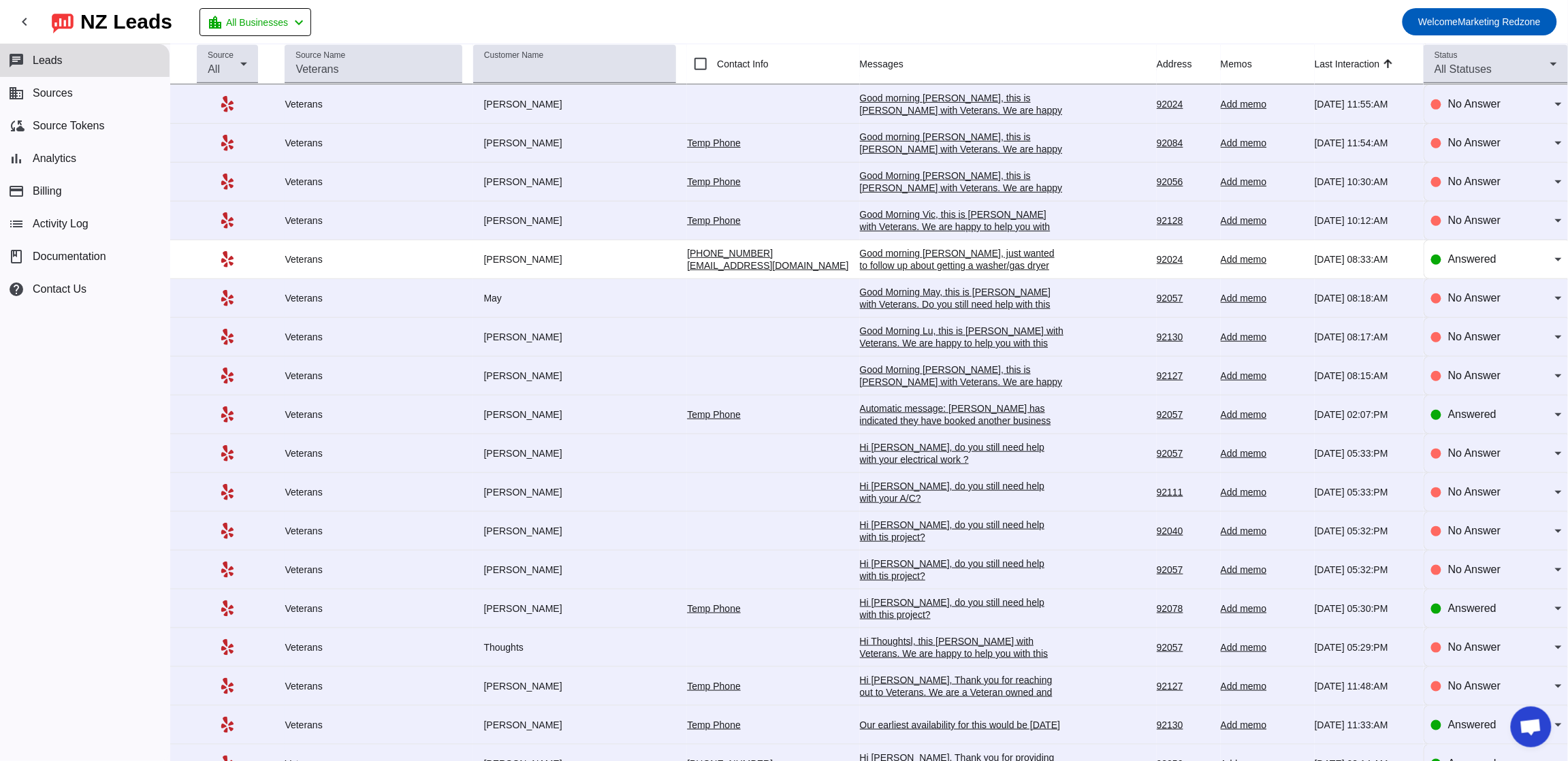
scroll to position [297, 0]
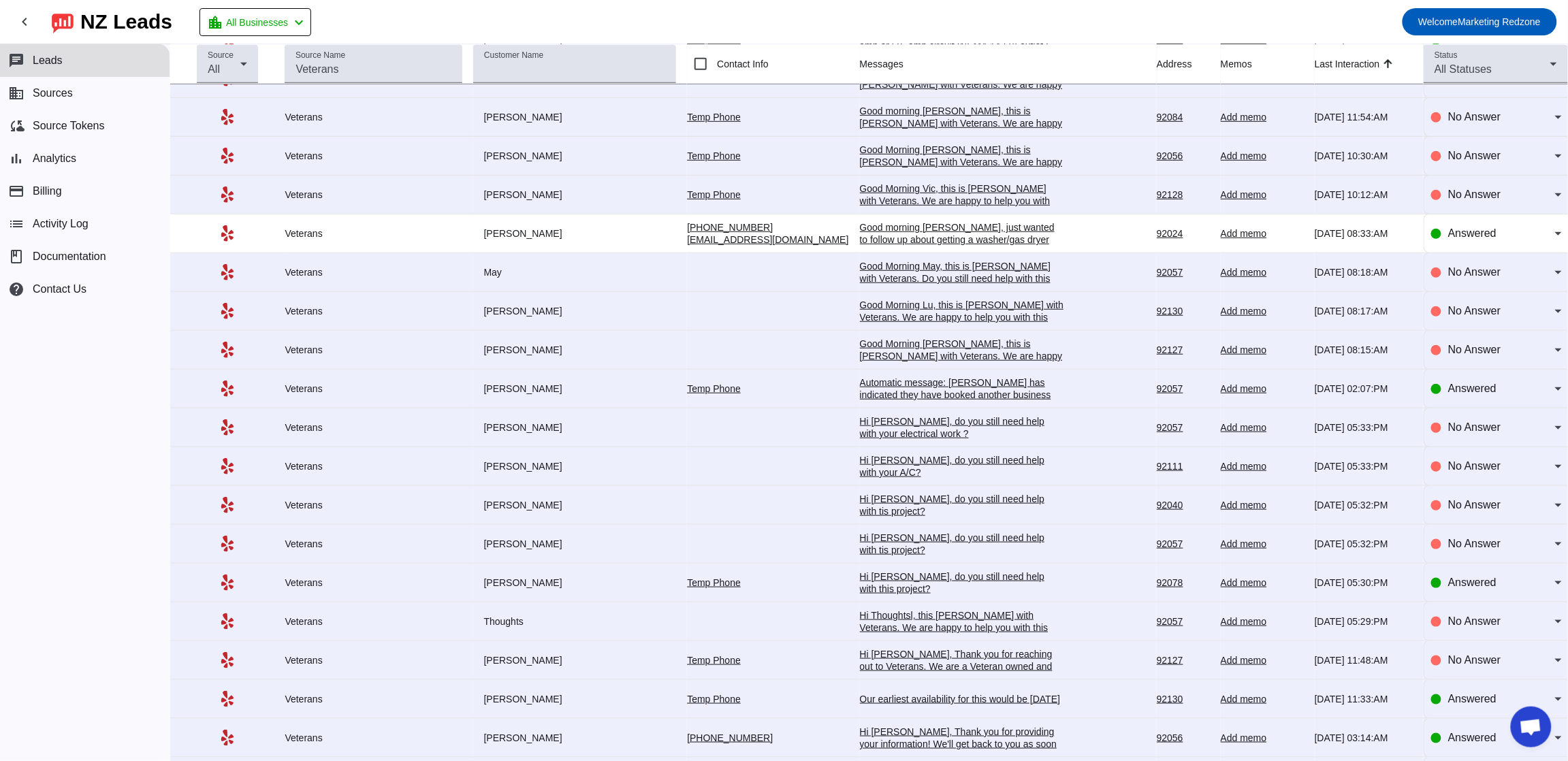
click at [900, 392] on div "Automatic message: [PERSON_NAME] has indicated they have booked another busines…" at bounding box center [962, 394] width 204 height 37
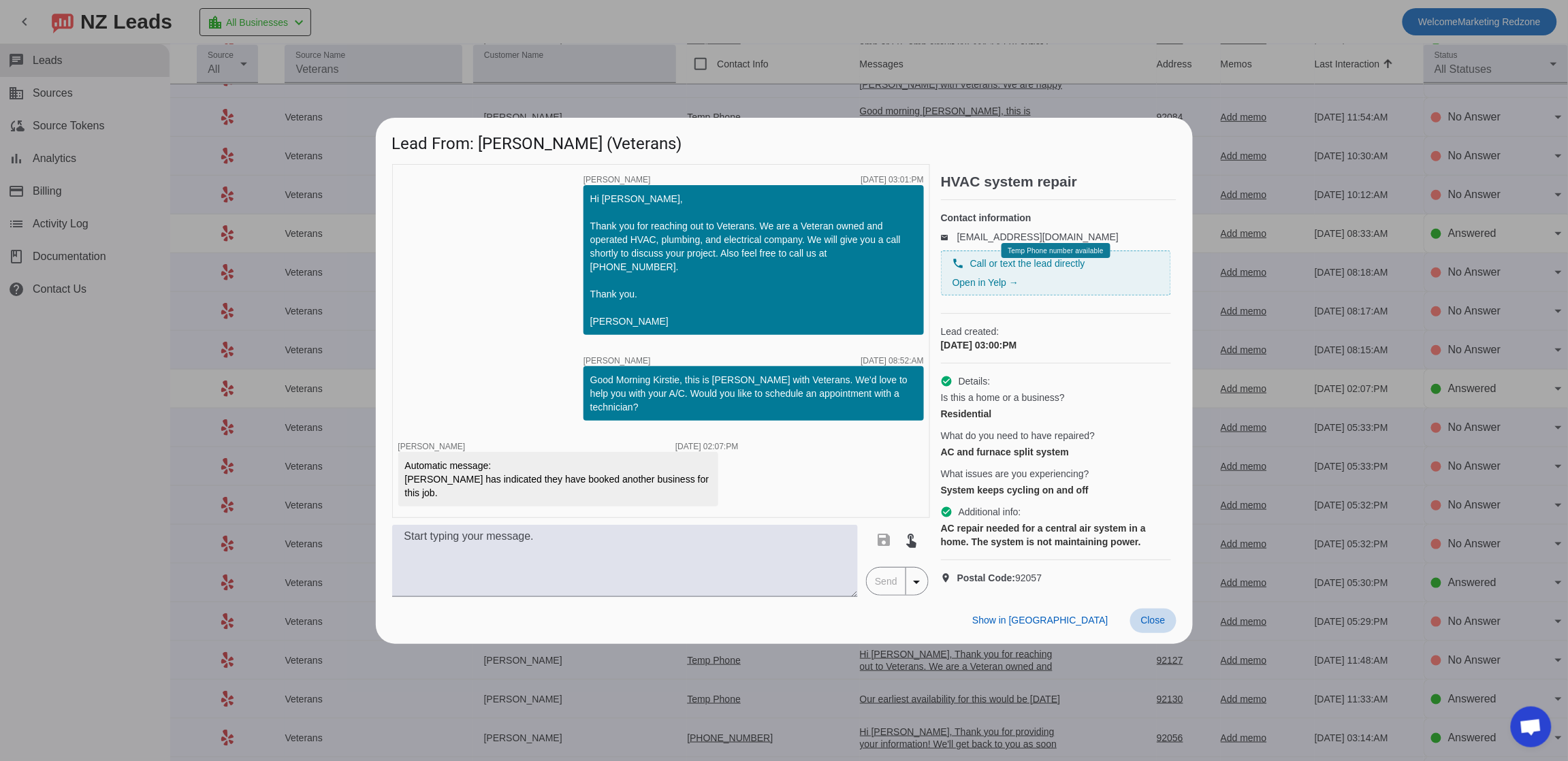
click at [1165, 625] on span "Close" at bounding box center [1153, 620] width 24 height 11
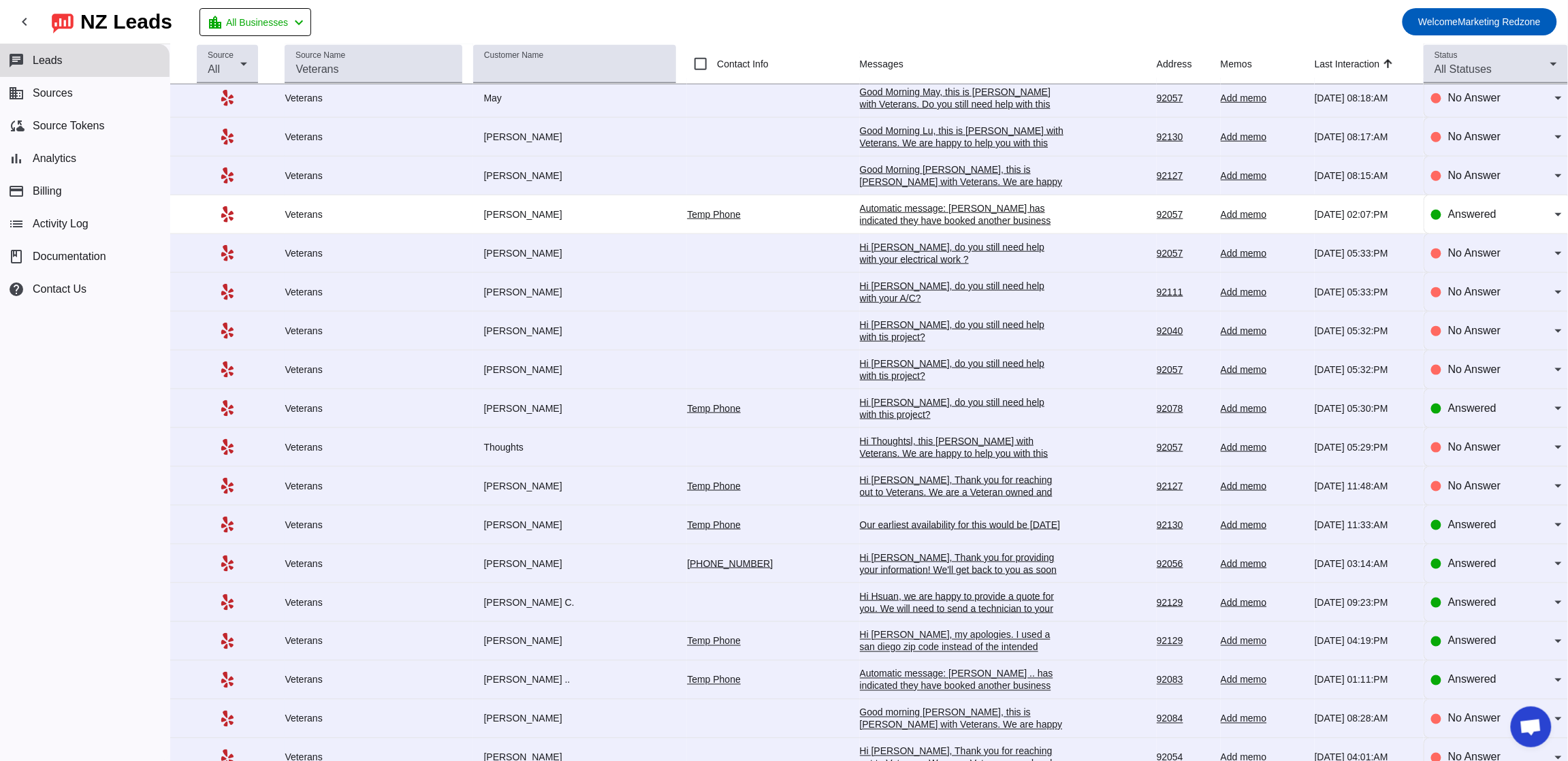
scroll to position [686, 0]
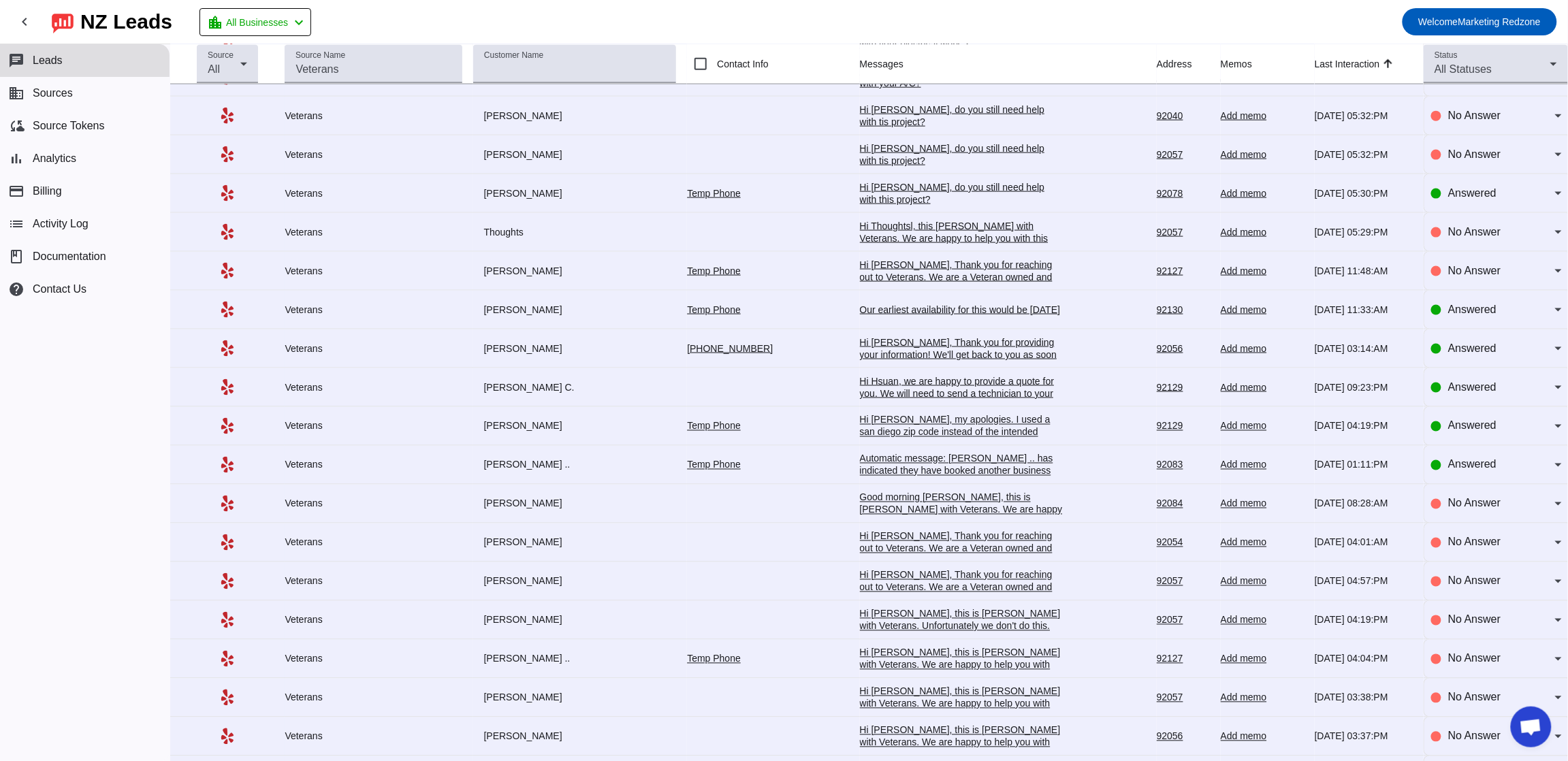
click at [891, 471] on div "Automatic message: [PERSON_NAME] .. has indicated they have booked another busi…" at bounding box center [962, 470] width 204 height 37
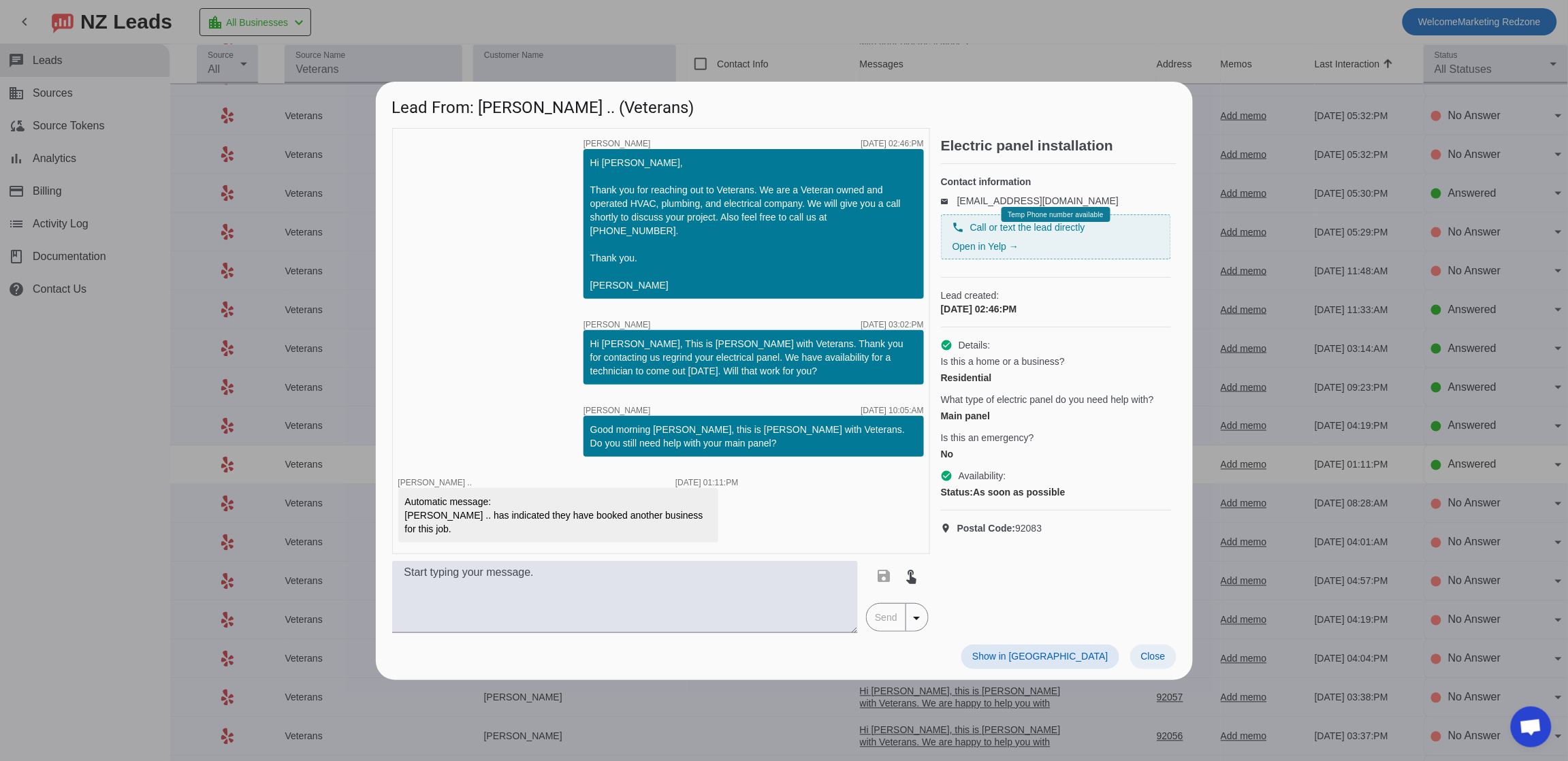
click at [1141, 650] on span "Close" at bounding box center [1153, 656] width 24 height 11
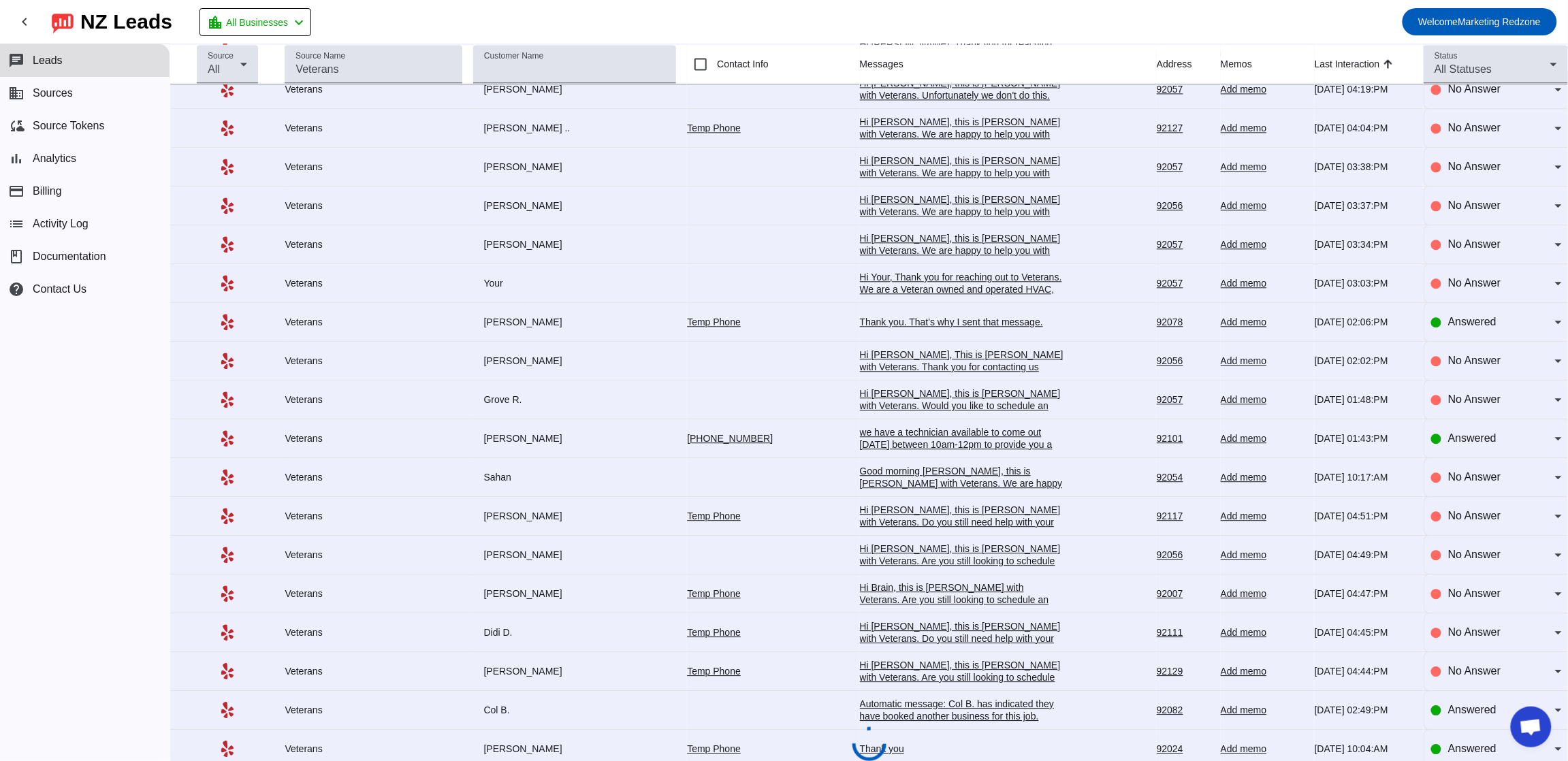
scroll to position [1241, 0]
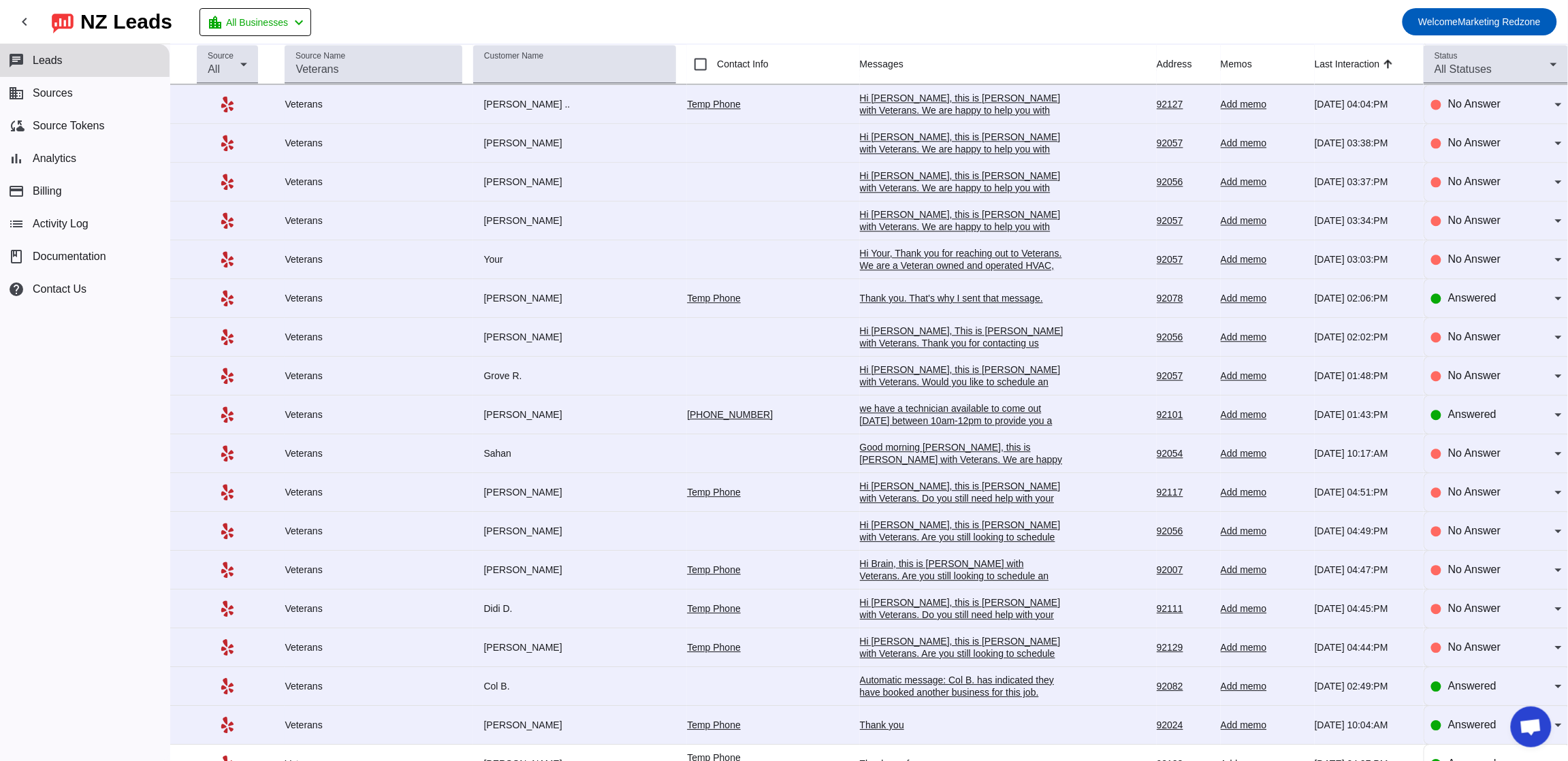
click at [955, 301] on div "Thank you. That's why I sent that message." at bounding box center [962, 298] width 204 height 12
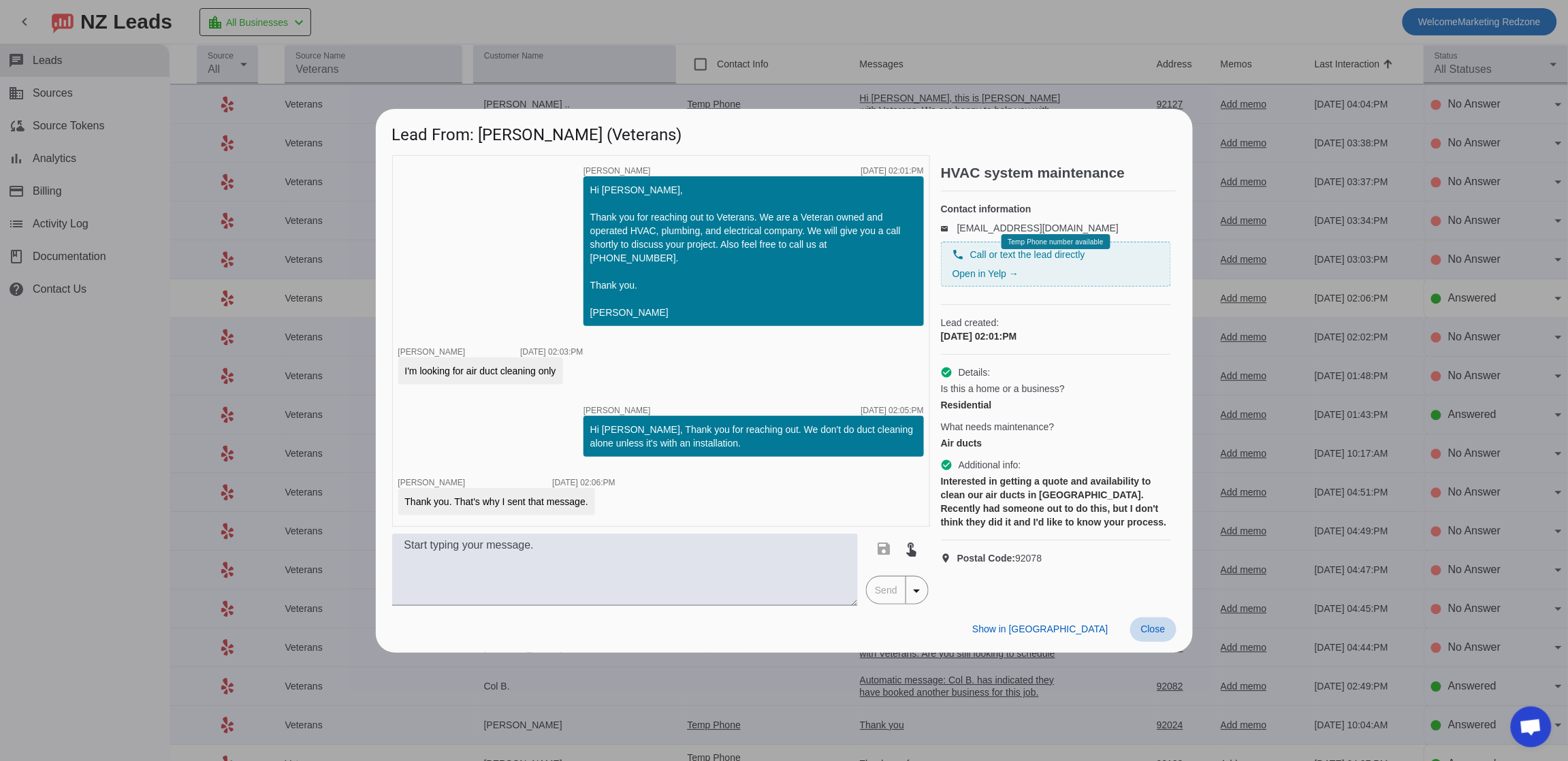
click at [1162, 632] on span "Close" at bounding box center [1153, 629] width 24 height 11
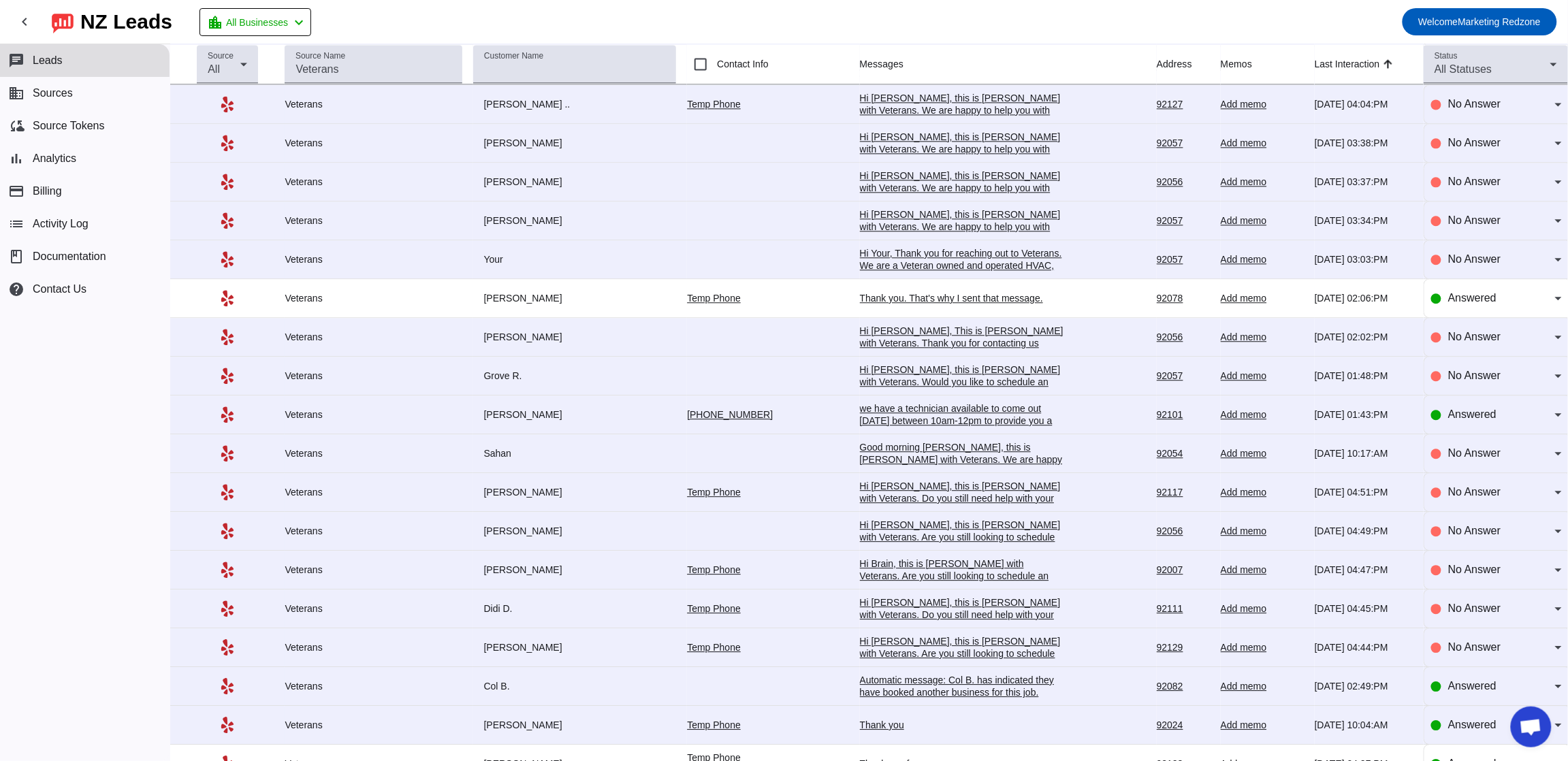
click at [860, 731] on div "Thank you" at bounding box center [962, 725] width 204 height 12
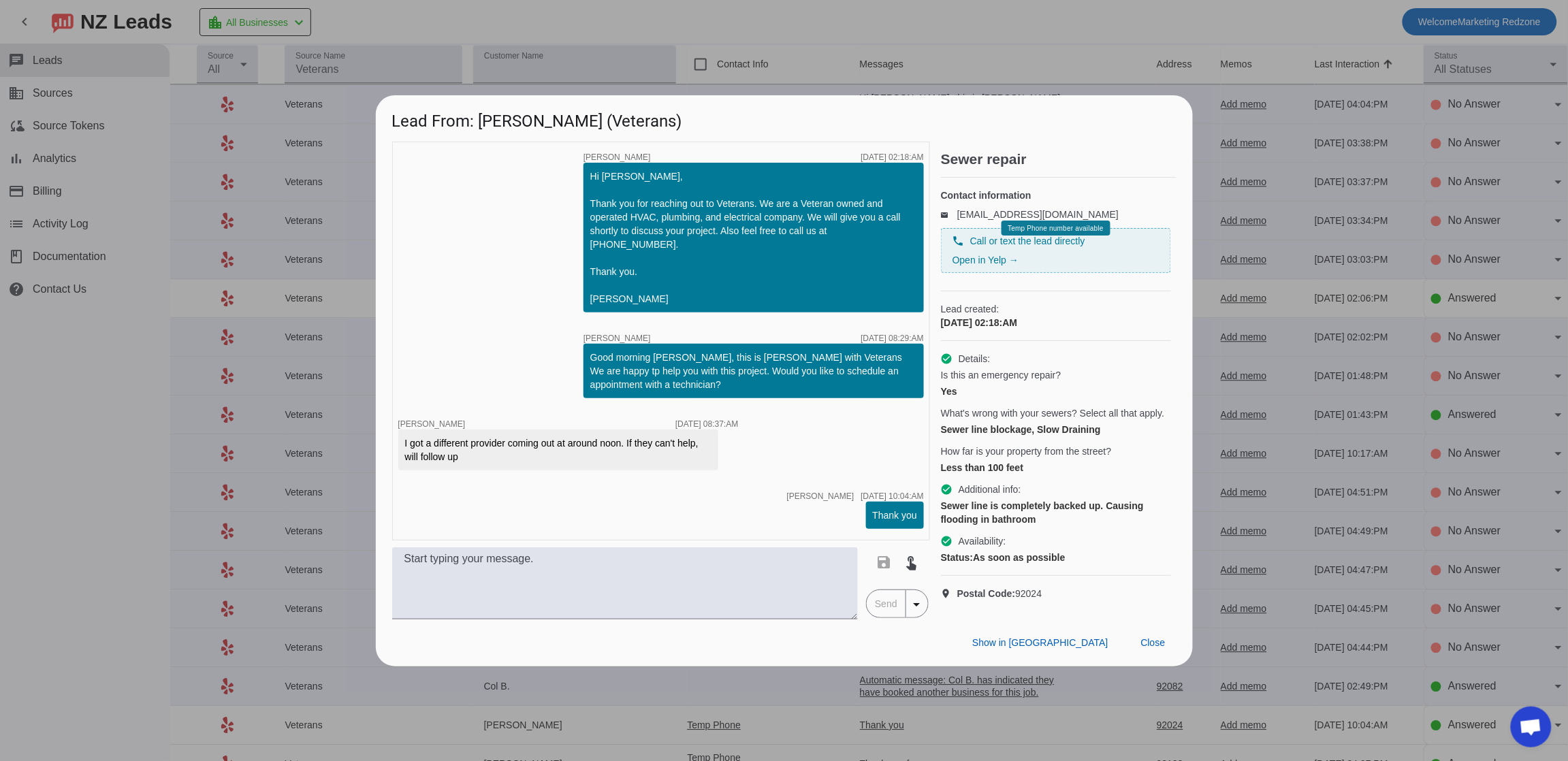
click at [536, 24] on div at bounding box center [784, 380] width 1568 height 761
